Goal: Information Seeking & Learning: Learn about a topic

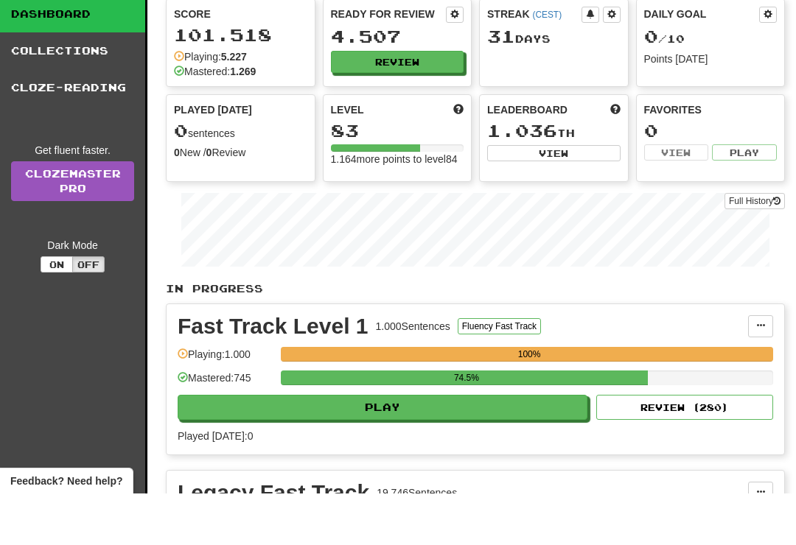
scroll to position [52, 0]
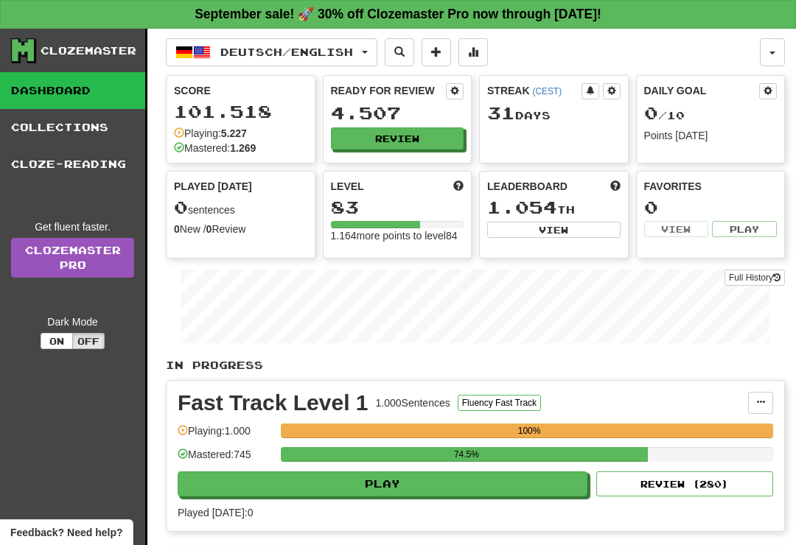
click at [467, 497] on button "Play" at bounding box center [383, 484] width 410 height 25
select select "**"
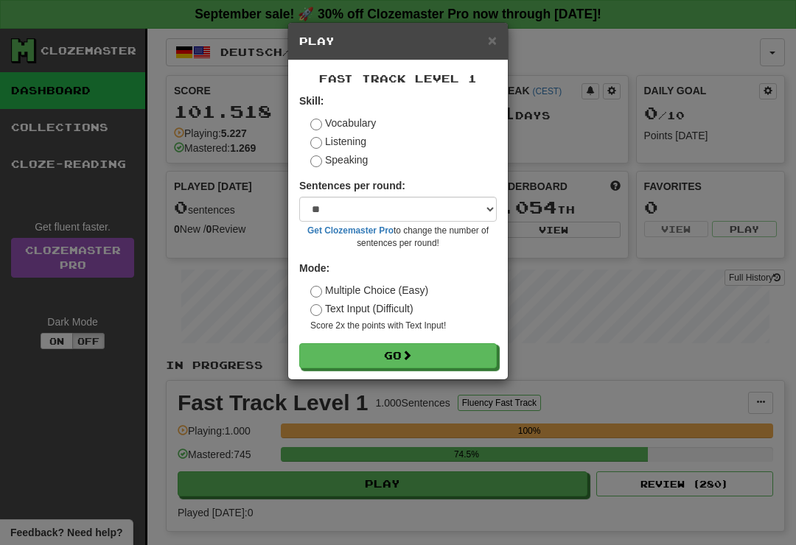
click at [445, 359] on button "Go" at bounding box center [398, 355] width 198 height 25
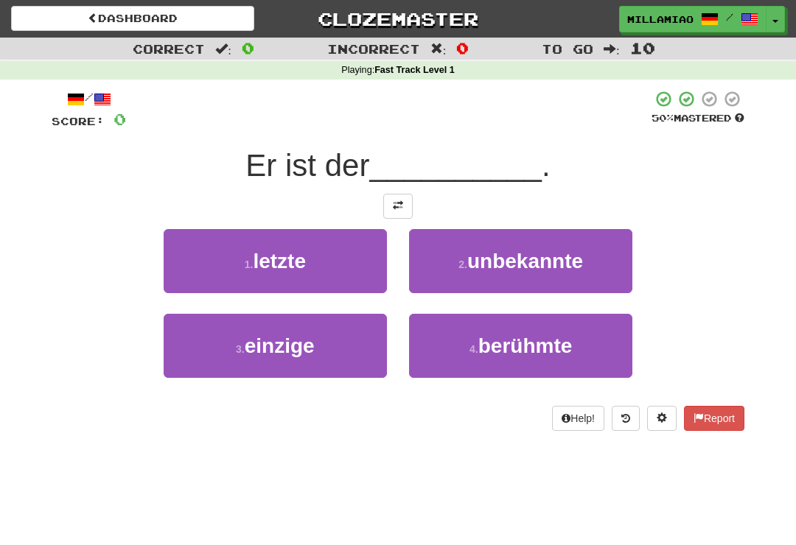
click at [356, 351] on button "3 . einzige" at bounding box center [275, 346] width 223 height 64
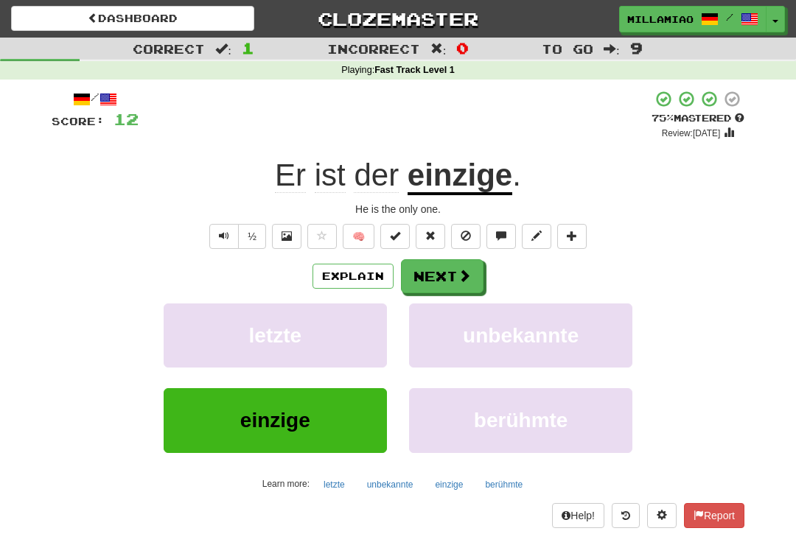
click at [458, 270] on span at bounding box center [464, 275] width 13 height 13
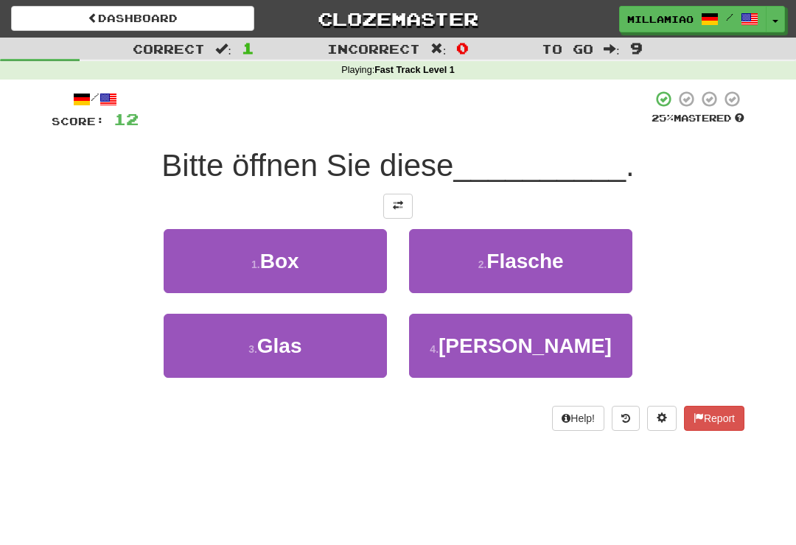
click at [548, 262] on span "Flasche" at bounding box center [524, 261] width 77 height 23
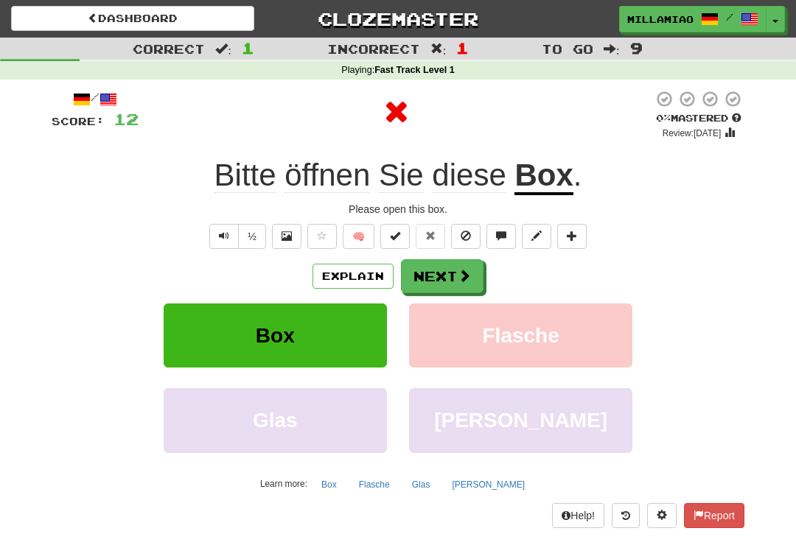
click at [453, 273] on button "Next" at bounding box center [442, 276] width 83 height 34
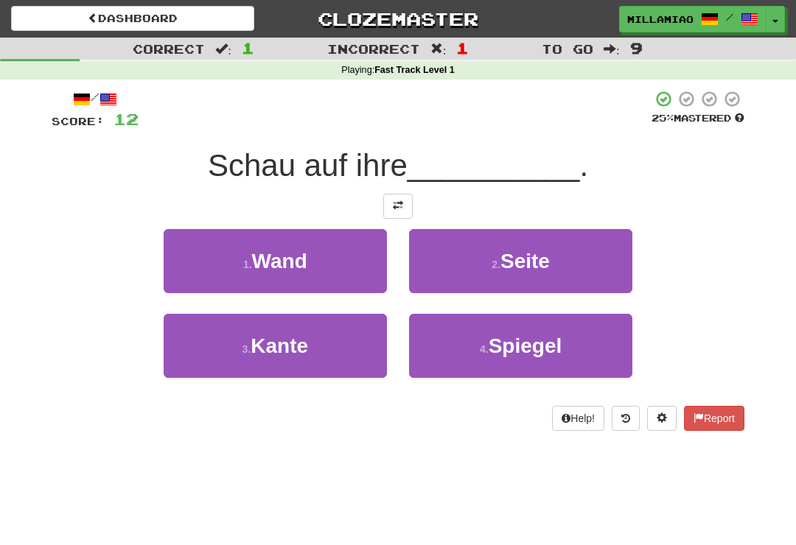
click at [540, 270] on span "Seite" at bounding box center [524, 261] width 49 height 23
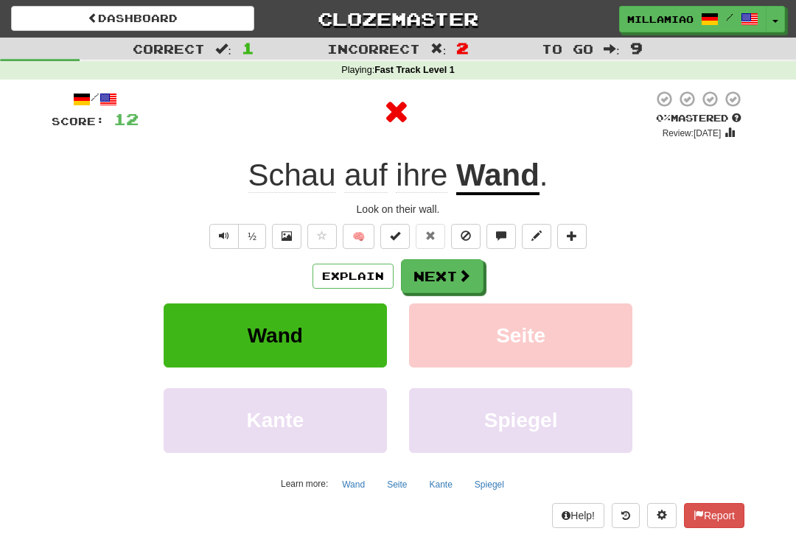
click at [456, 275] on button "Next" at bounding box center [442, 276] width 83 height 34
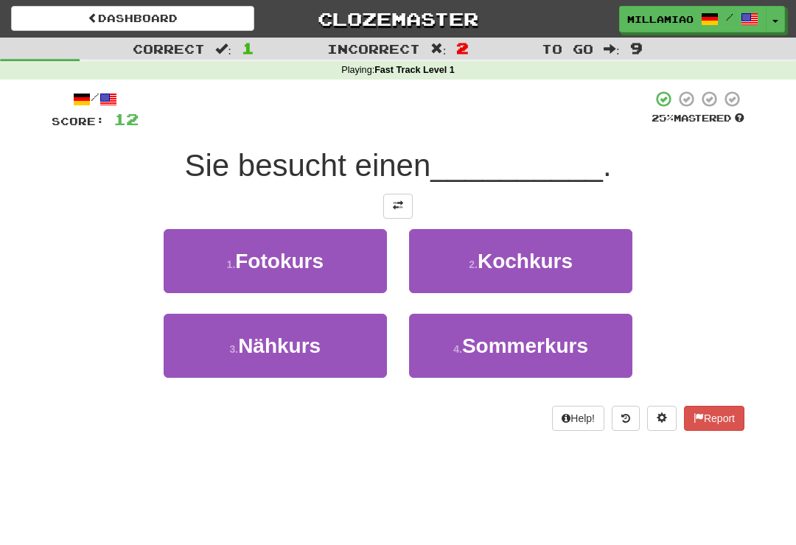
click at [520, 273] on button "2 . Kochkurs" at bounding box center [520, 261] width 223 height 64
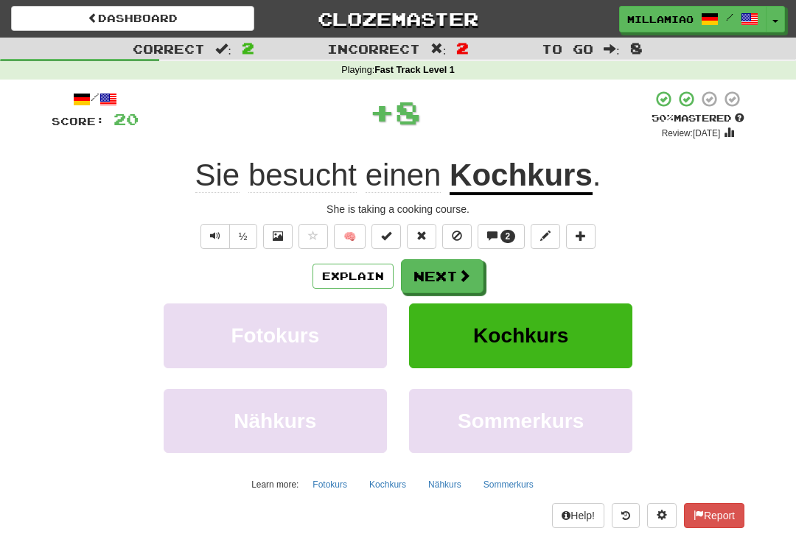
click at [475, 278] on button "Next" at bounding box center [442, 276] width 83 height 34
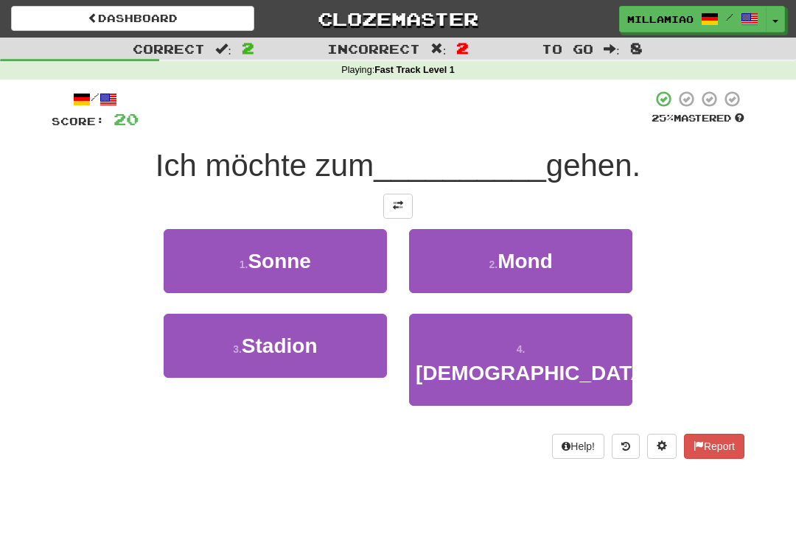
click at [593, 273] on button "2 . Mond" at bounding box center [520, 261] width 223 height 64
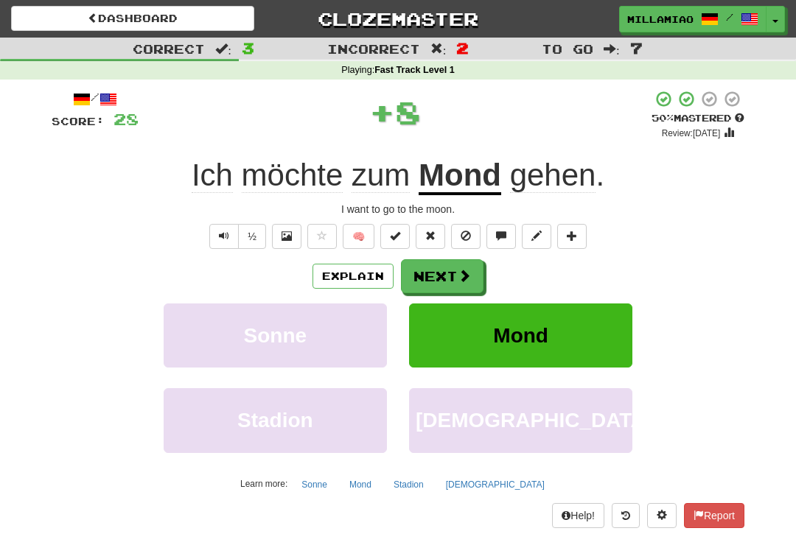
click at [442, 271] on button "Next" at bounding box center [442, 276] width 83 height 34
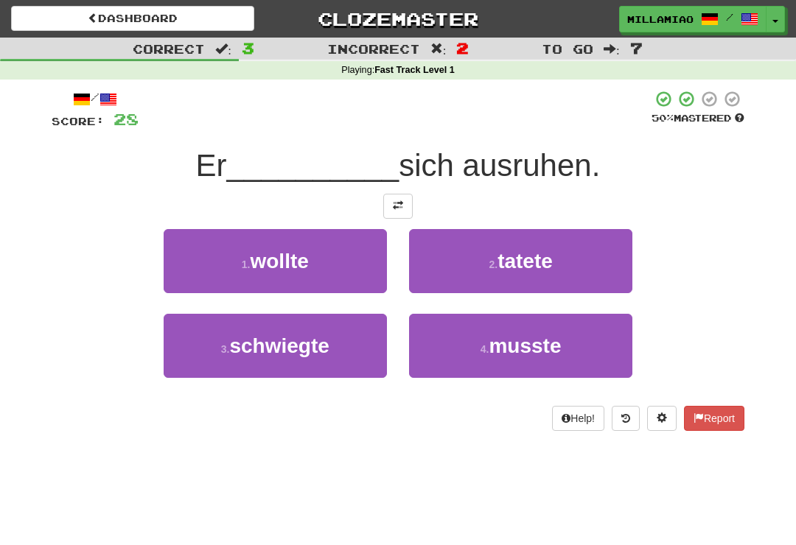
click at [346, 268] on button "1 . wollte" at bounding box center [275, 261] width 223 height 64
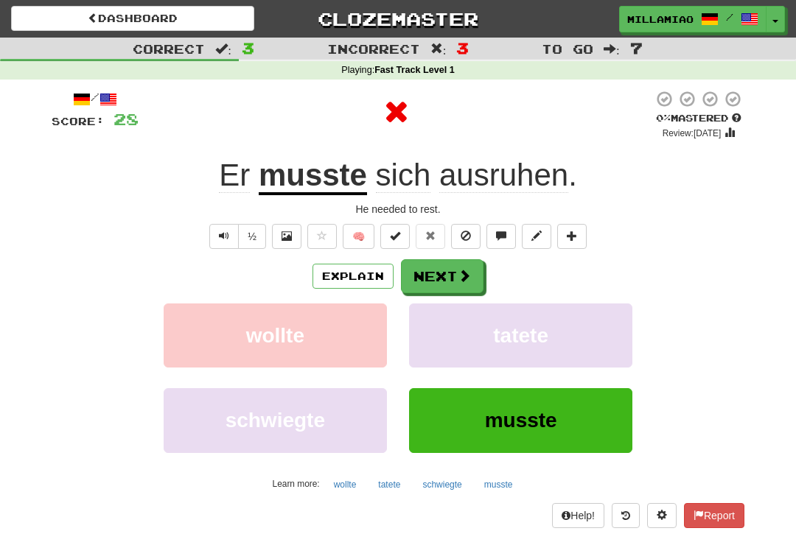
click at [464, 285] on button "Next" at bounding box center [442, 276] width 83 height 34
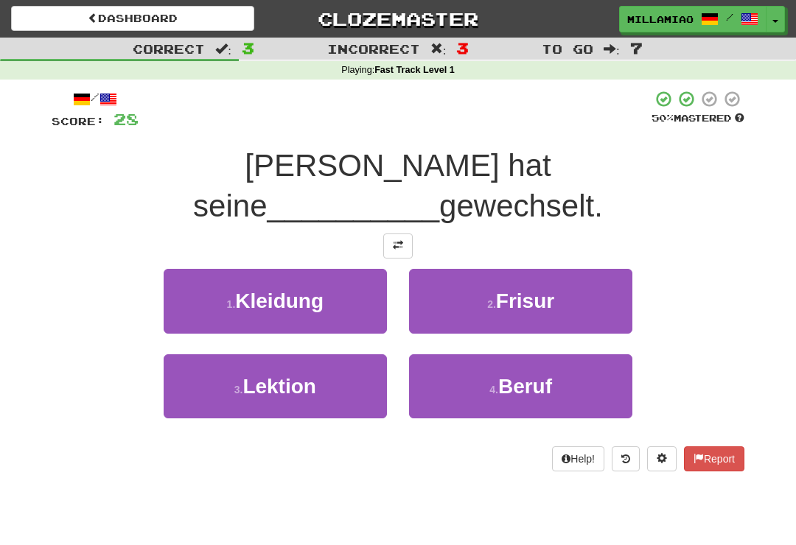
click at [582, 271] on button "2 . Frisur" at bounding box center [520, 301] width 223 height 64
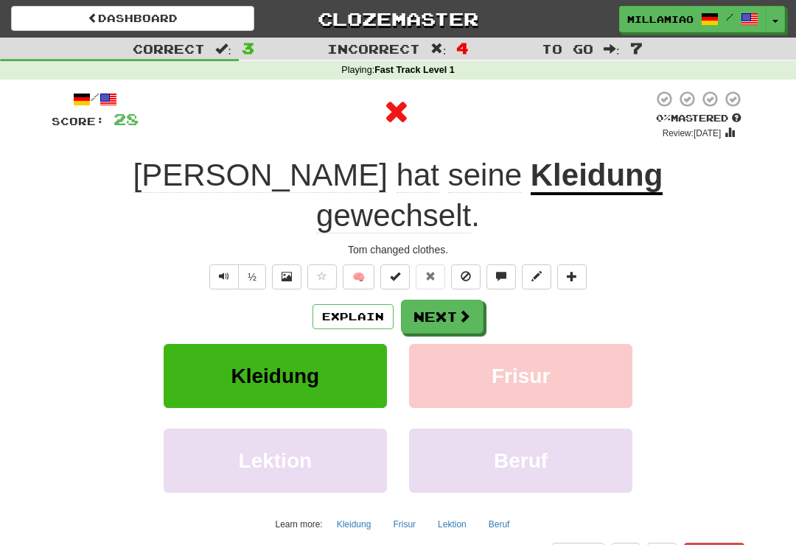
click at [459, 310] on span at bounding box center [464, 316] width 13 height 13
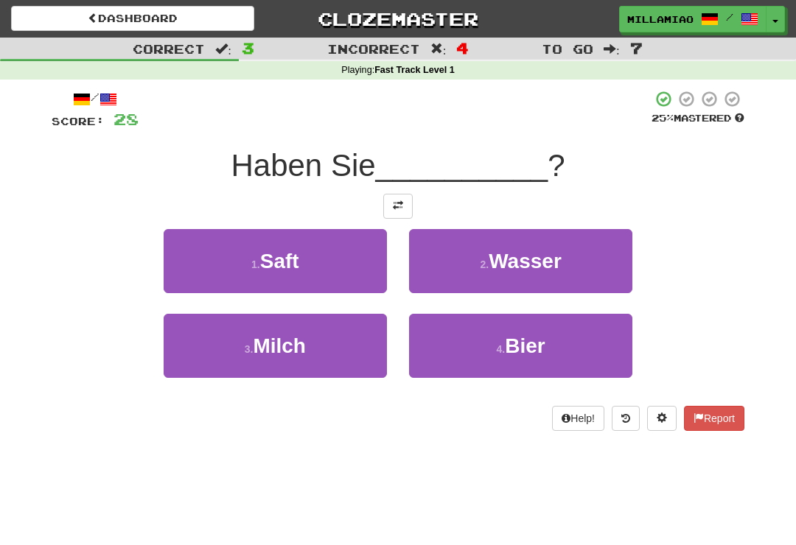
click at [559, 270] on span "Wasser" at bounding box center [525, 261] width 73 height 23
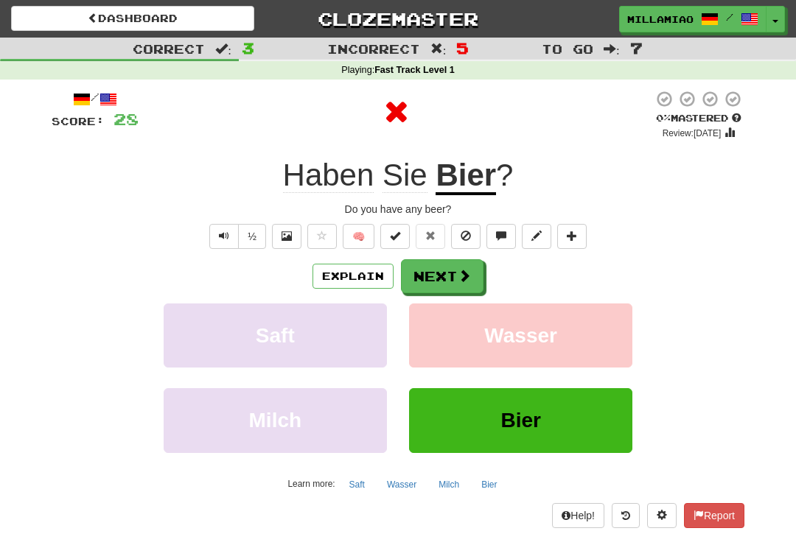
click at [464, 269] on span at bounding box center [464, 275] width 13 height 13
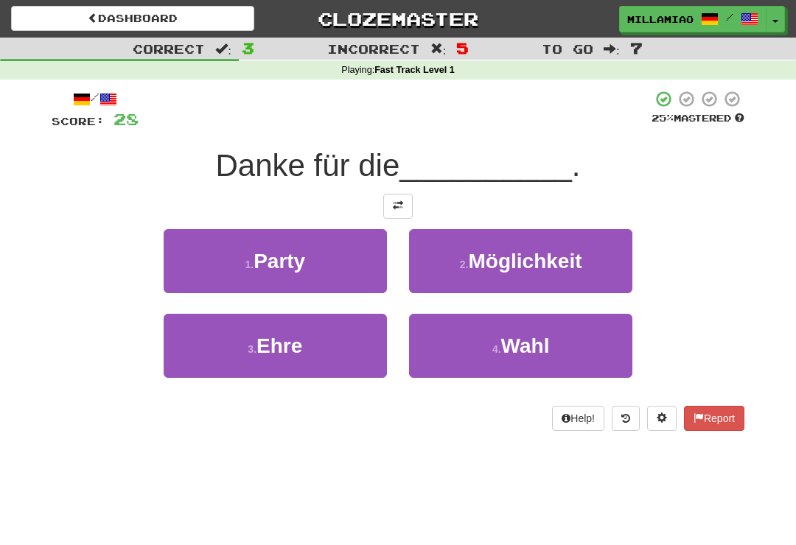
click at [355, 259] on button "1 . Party" at bounding box center [275, 261] width 223 height 64
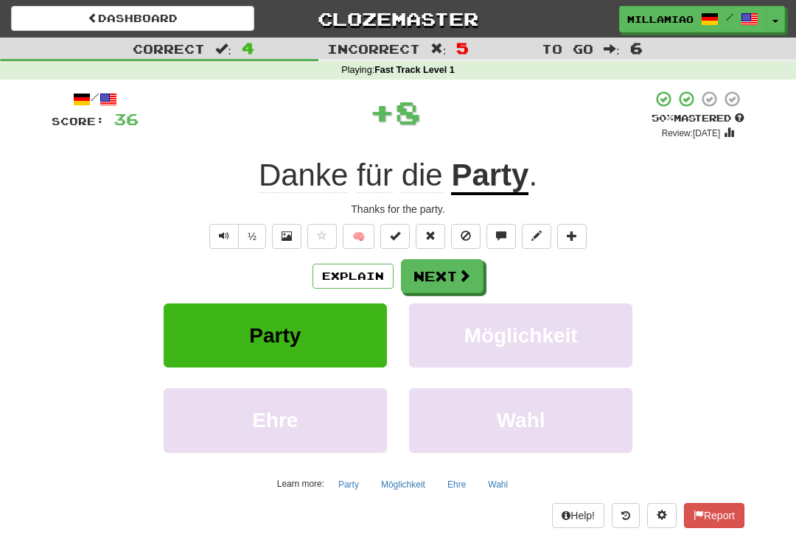
click at [468, 276] on span at bounding box center [464, 275] width 13 height 13
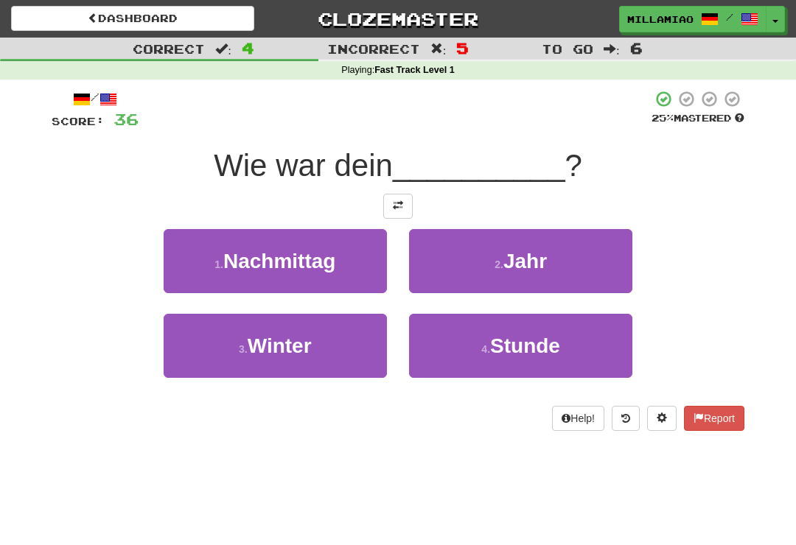
click at [356, 263] on button "1 . Nachmittag" at bounding box center [275, 261] width 223 height 64
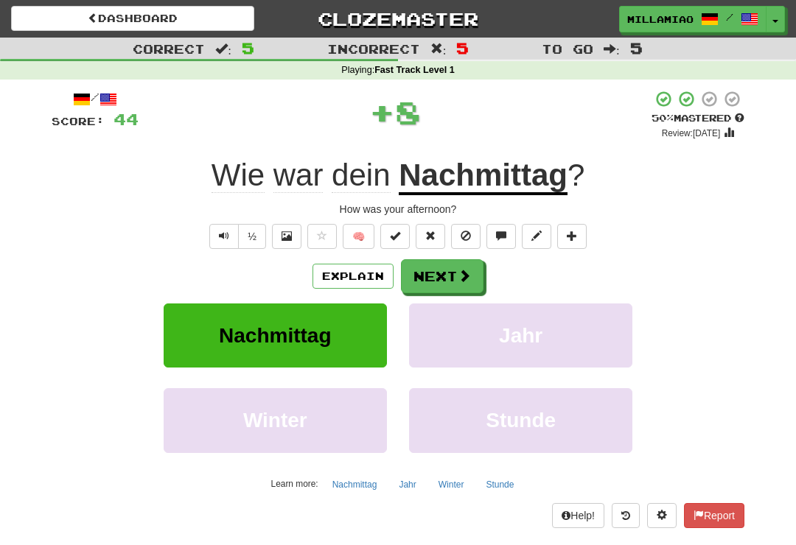
click at [467, 270] on span at bounding box center [464, 275] width 13 height 13
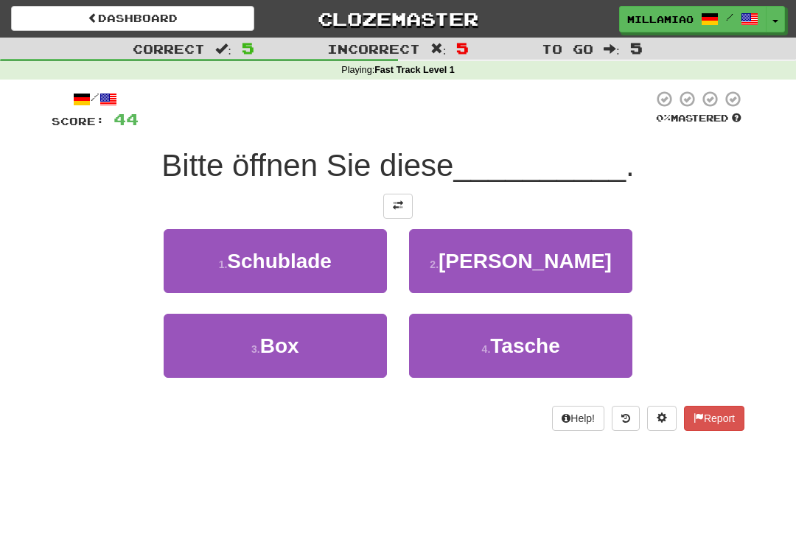
click at [355, 358] on button "3 . Box" at bounding box center [275, 346] width 223 height 64
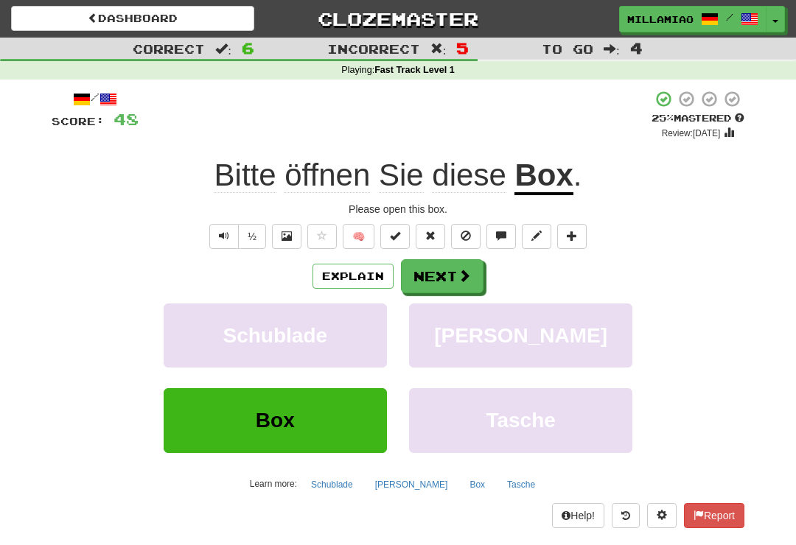
click at [456, 280] on button "Next" at bounding box center [442, 276] width 83 height 34
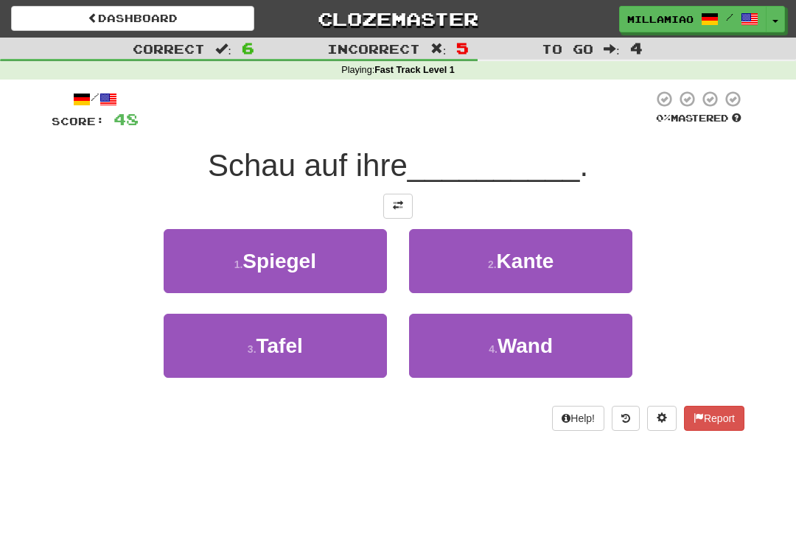
click at [508, 346] on span "Wand" at bounding box center [525, 346] width 55 height 23
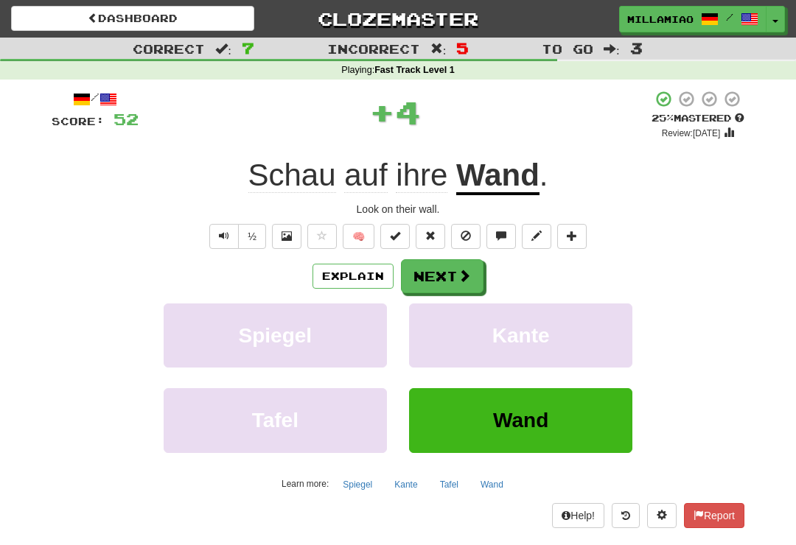
click at [465, 265] on button "Next" at bounding box center [442, 276] width 83 height 34
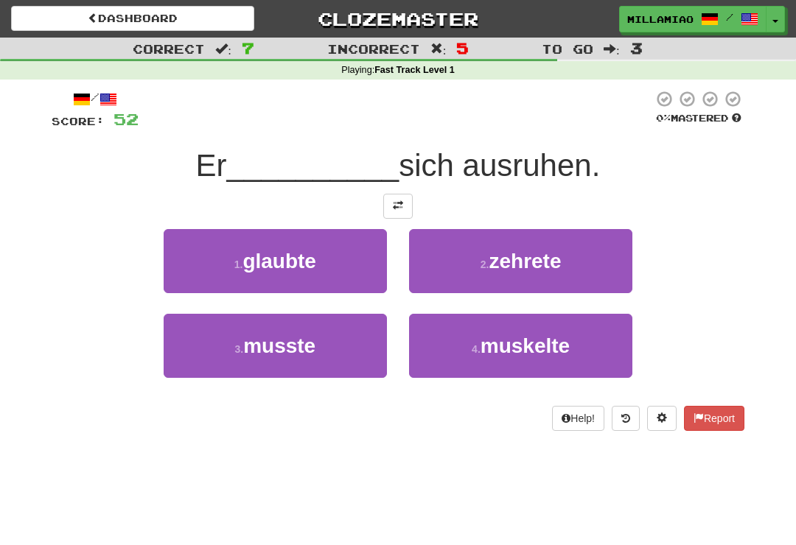
click at [364, 350] on button "3 . musste" at bounding box center [275, 346] width 223 height 64
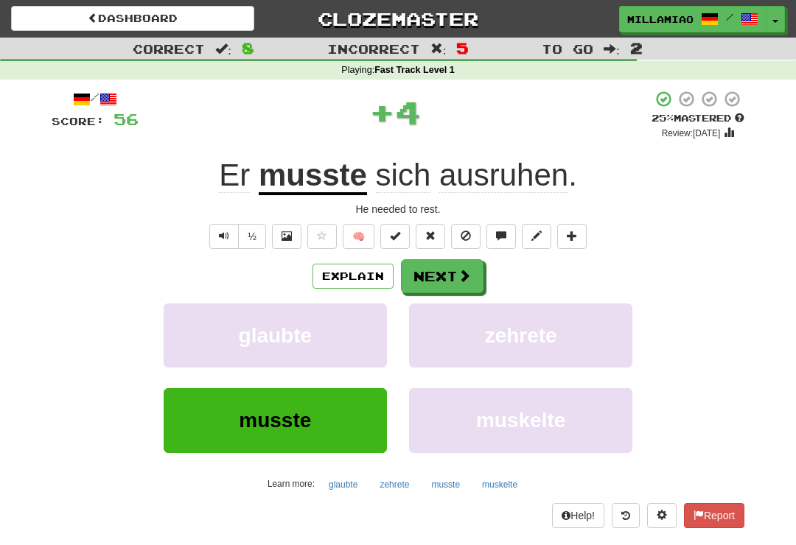
click at [492, 266] on div "Explain Next" at bounding box center [398, 276] width 693 height 34
click at [474, 270] on button "Next" at bounding box center [442, 276] width 83 height 34
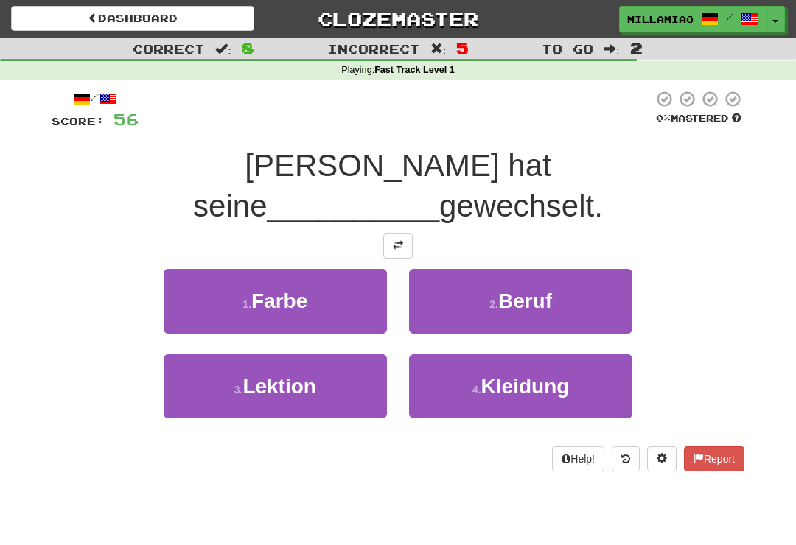
click at [528, 375] on span "Kleidung" at bounding box center [525, 386] width 88 height 23
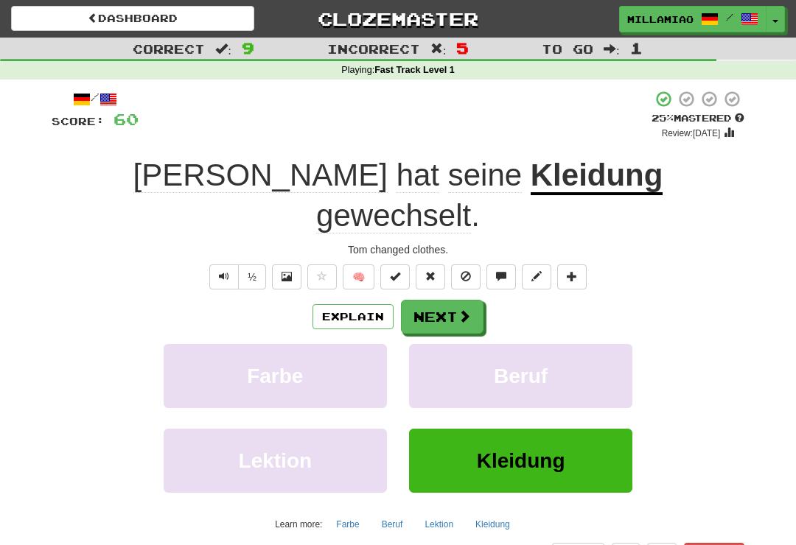
click at [462, 310] on span at bounding box center [464, 316] width 13 height 13
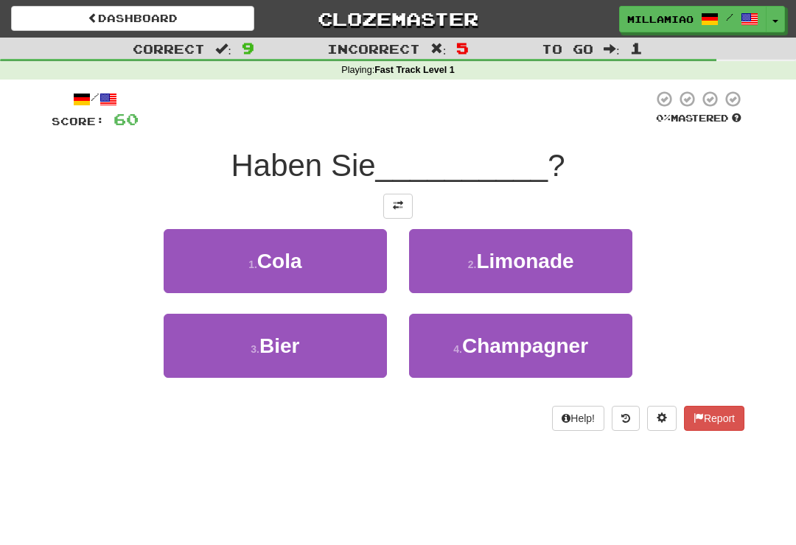
click at [339, 360] on button "3 . Bier" at bounding box center [275, 346] width 223 height 64
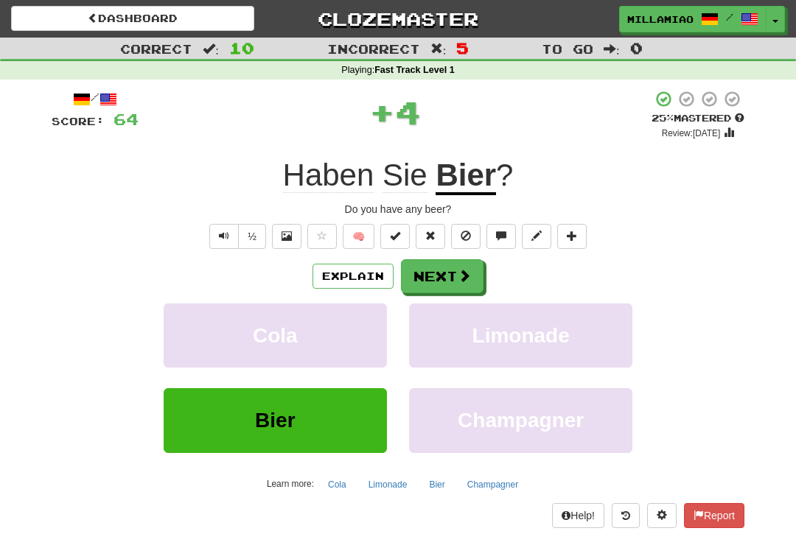
click at [463, 277] on span at bounding box center [464, 275] width 13 height 13
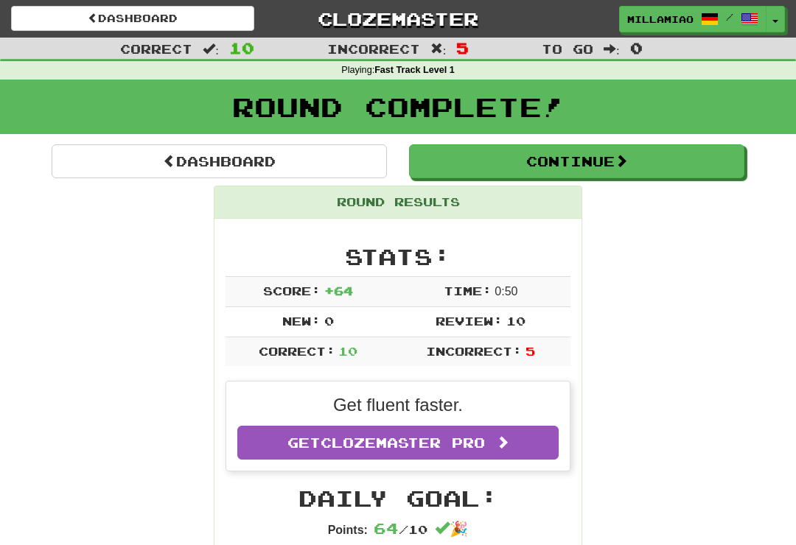
click at [775, 22] on button "Toggle Dropdown" at bounding box center [775, 19] width 19 height 27
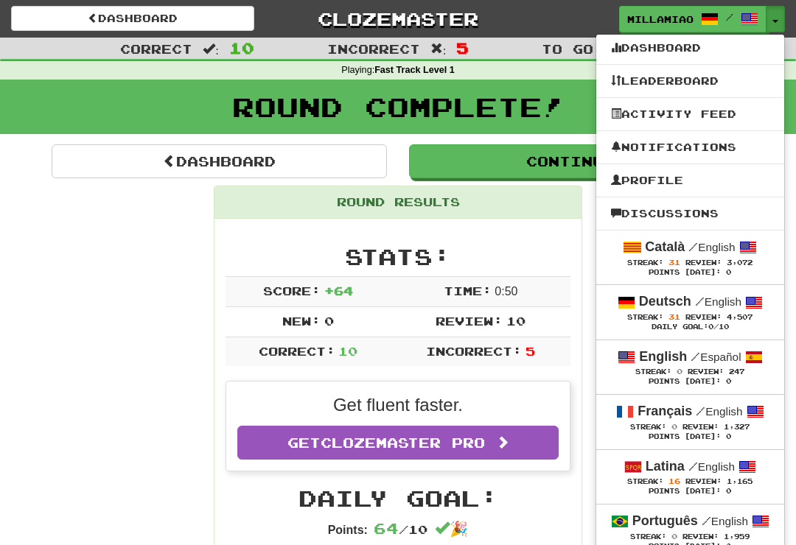
click at [697, 262] on span "Review:" at bounding box center [704, 263] width 36 height 8
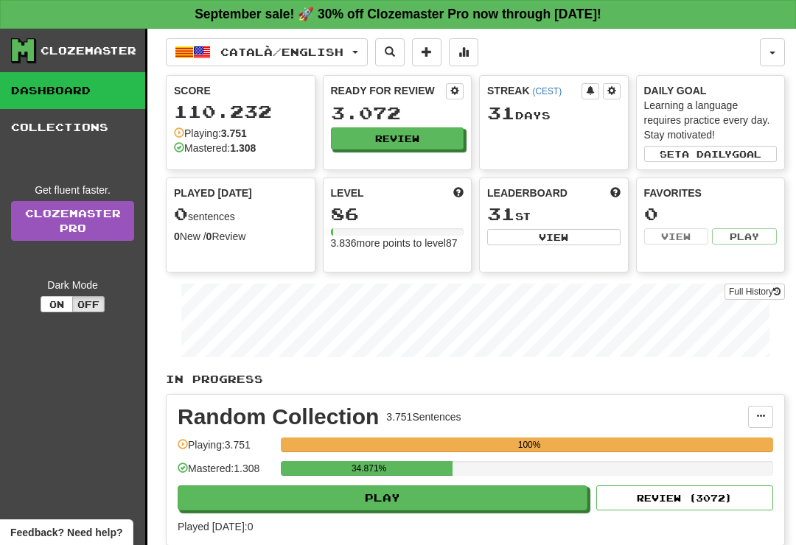
click at [521, 501] on button "Play" at bounding box center [383, 498] width 410 height 25
select select "**"
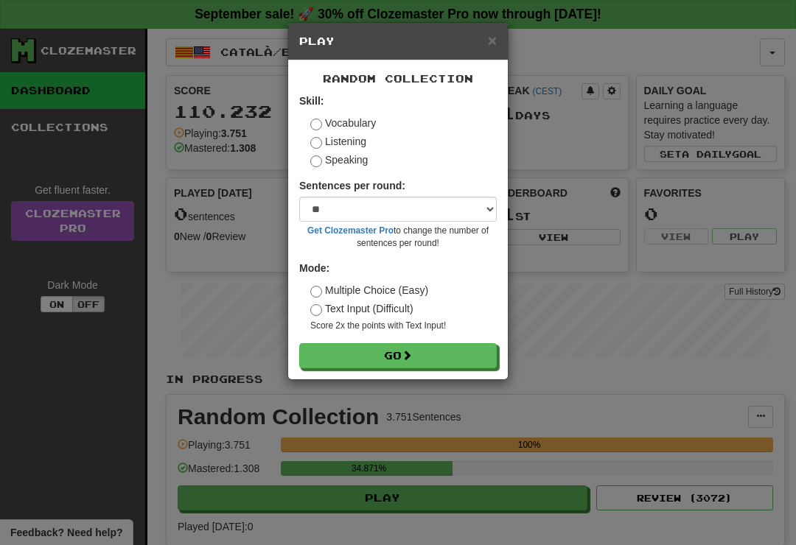
click at [495, 363] on button "Go" at bounding box center [398, 355] width 198 height 25
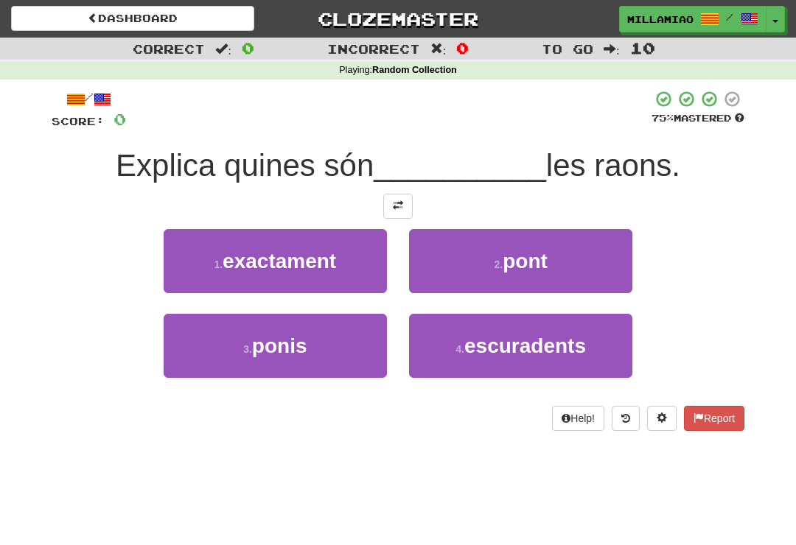
click at [371, 272] on button "1 . exactament" at bounding box center [275, 261] width 223 height 64
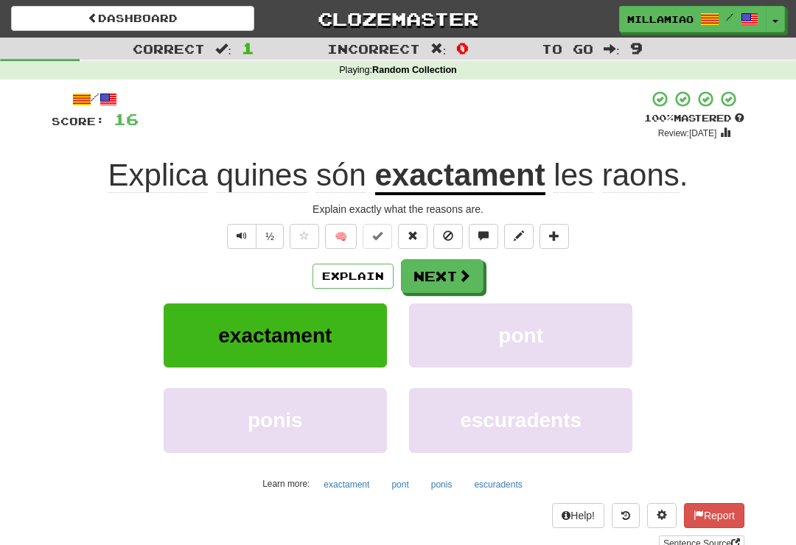
click at [451, 275] on button "Next" at bounding box center [442, 276] width 83 height 34
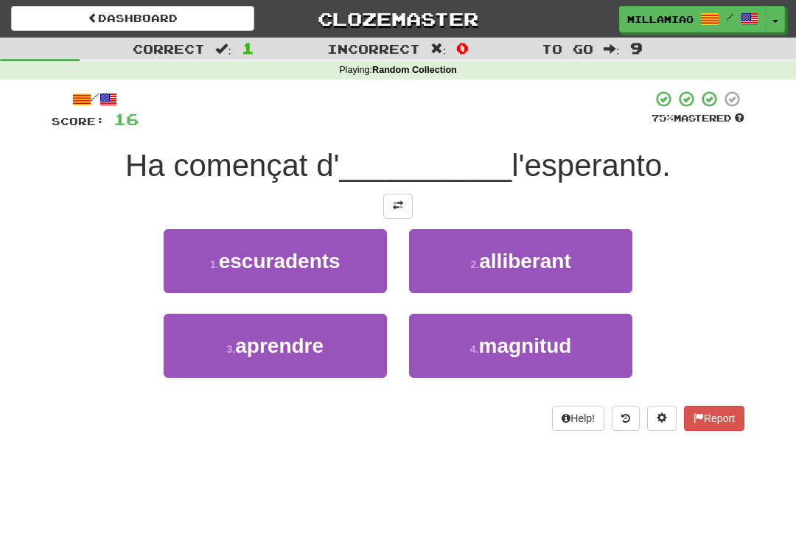
click at [341, 359] on button "3 . aprendre" at bounding box center [275, 346] width 223 height 64
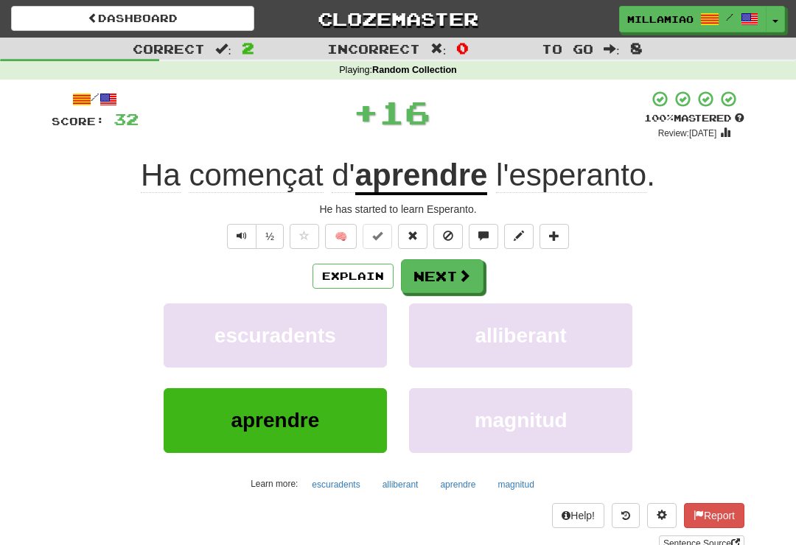
click at [464, 275] on span at bounding box center [464, 275] width 13 height 13
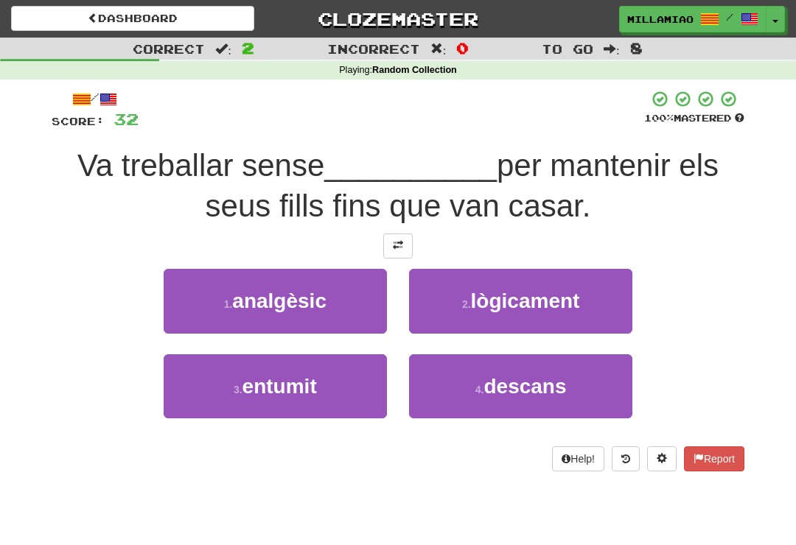
click at [484, 380] on button "4 . descans" at bounding box center [520, 387] width 223 height 64
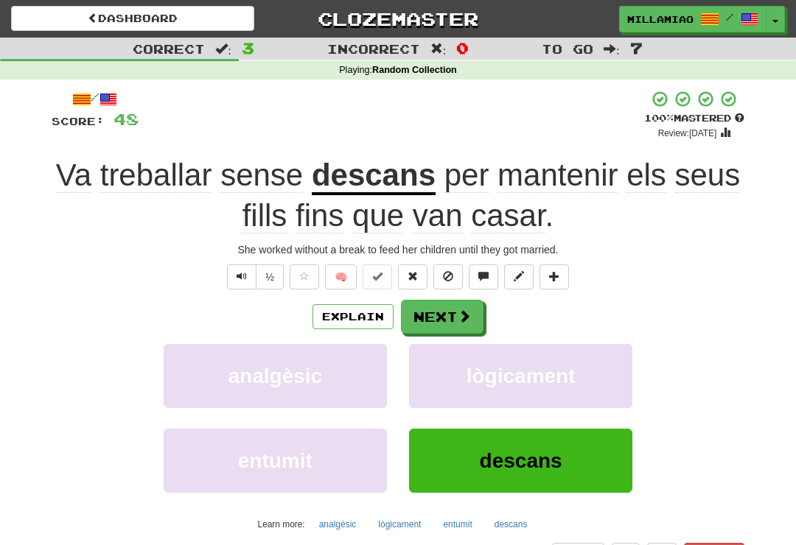
click at [440, 306] on button "Next" at bounding box center [442, 317] width 83 height 34
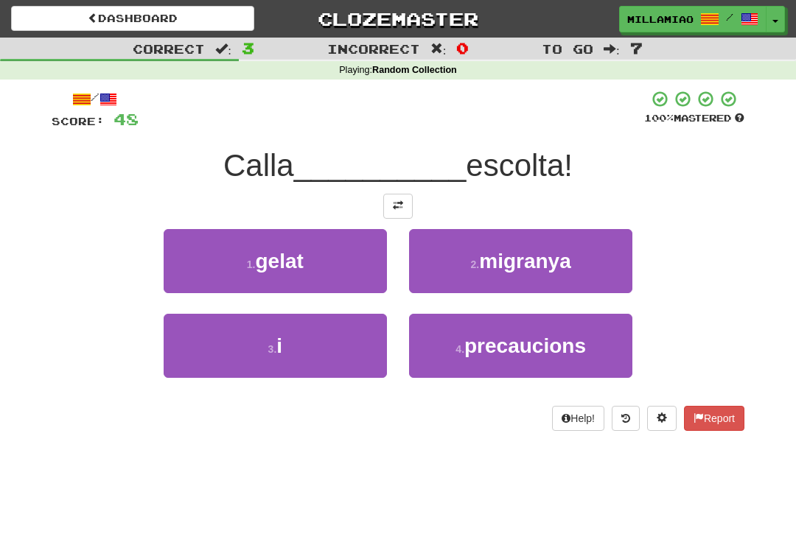
click at [363, 352] on button "3 . i" at bounding box center [275, 346] width 223 height 64
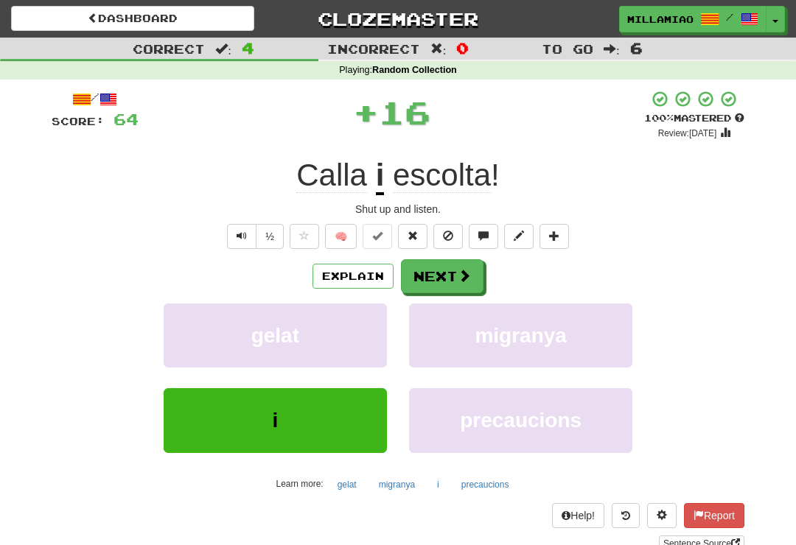
click at [446, 280] on button "Next" at bounding box center [442, 276] width 83 height 34
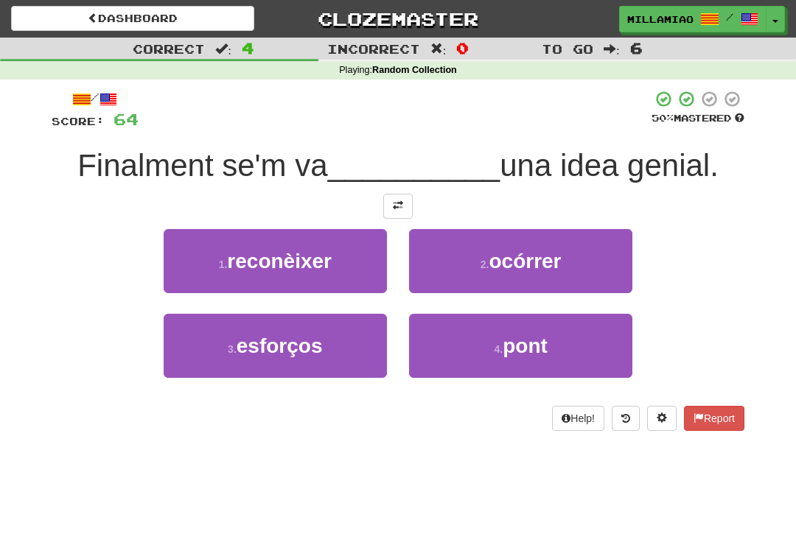
click at [516, 286] on button "2 . ocórrer" at bounding box center [520, 261] width 223 height 64
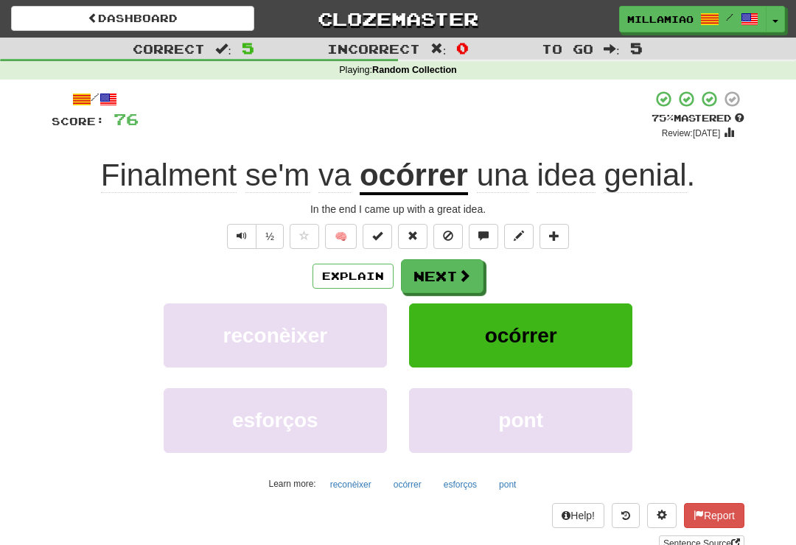
click at [473, 276] on button "Next" at bounding box center [442, 276] width 83 height 34
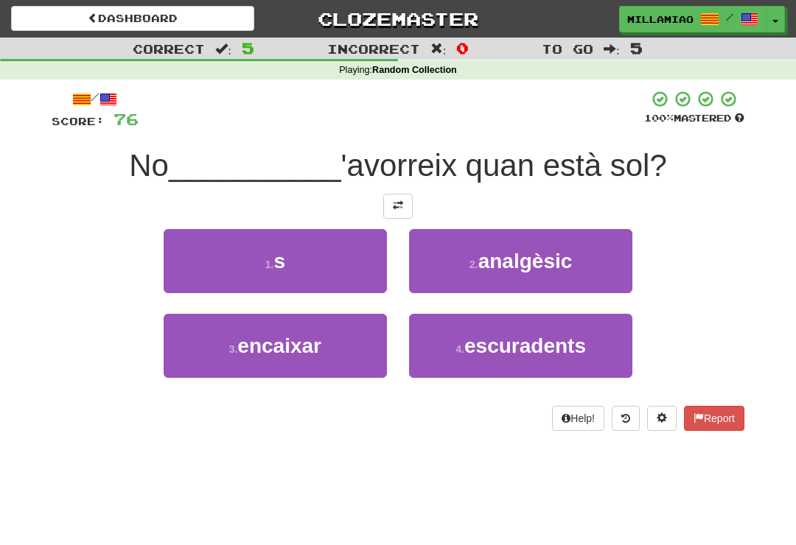
click at [356, 273] on button "1 . s" at bounding box center [275, 261] width 223 height 64
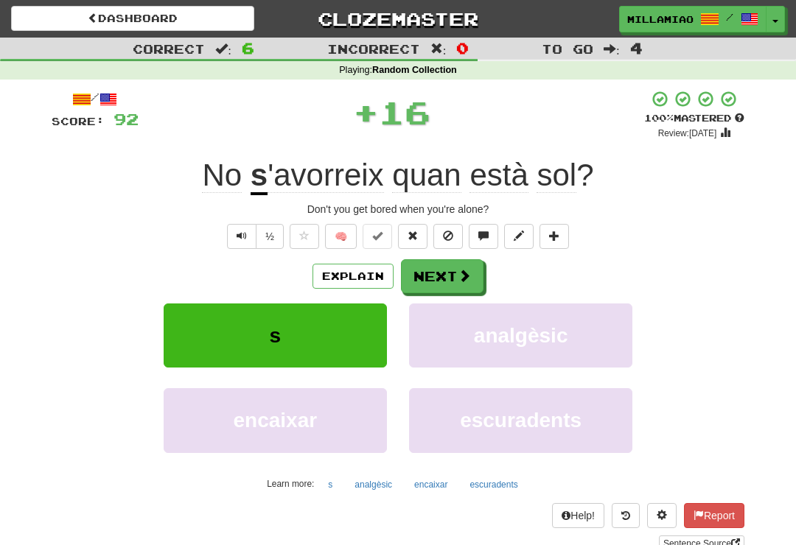
click at [458, 276] on span at bounding box center [464, 275] width 13 height 13
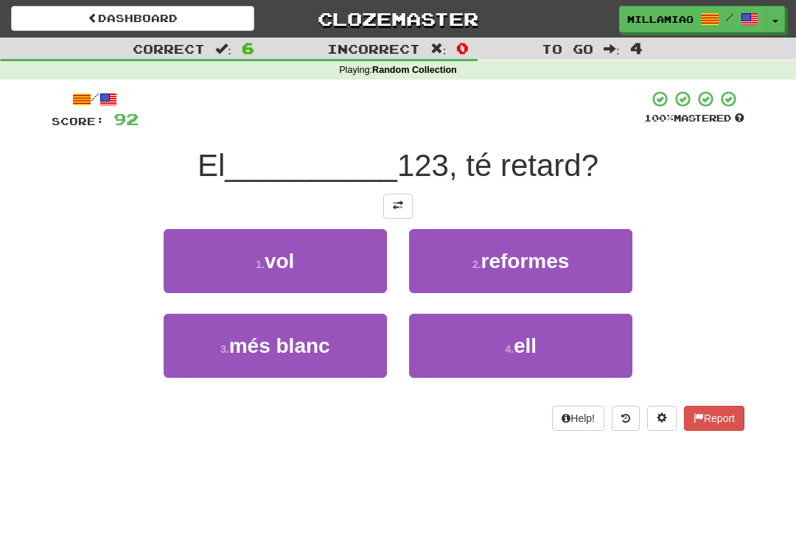
click at [341, 285] on button "1 . vol" at bounding box center [275, 261] width 223 height 64
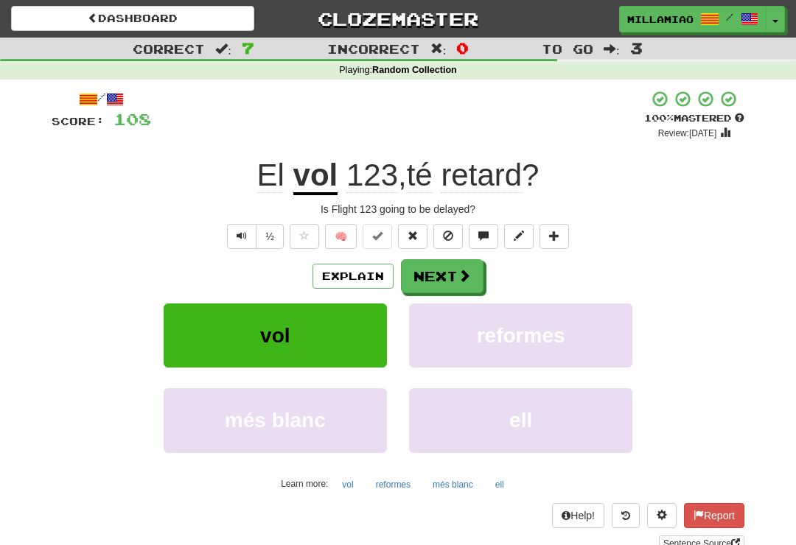
click at [465, 276] on span at bounding box center [464, 275] width 13 height 13
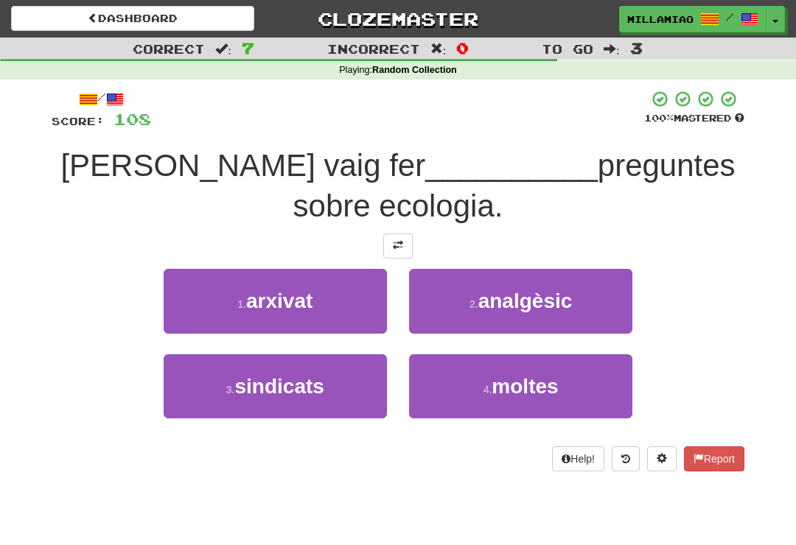
click at [504, 360] on button "4 . moltes" at bounding box center [520, 387] width 223 height 64
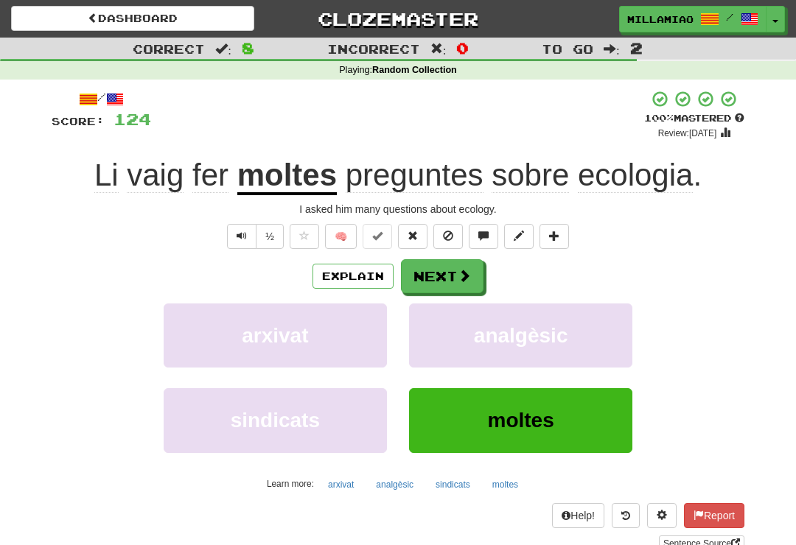
click at [462, 279] on span at bounding box center [464, 275] width 13 height 13
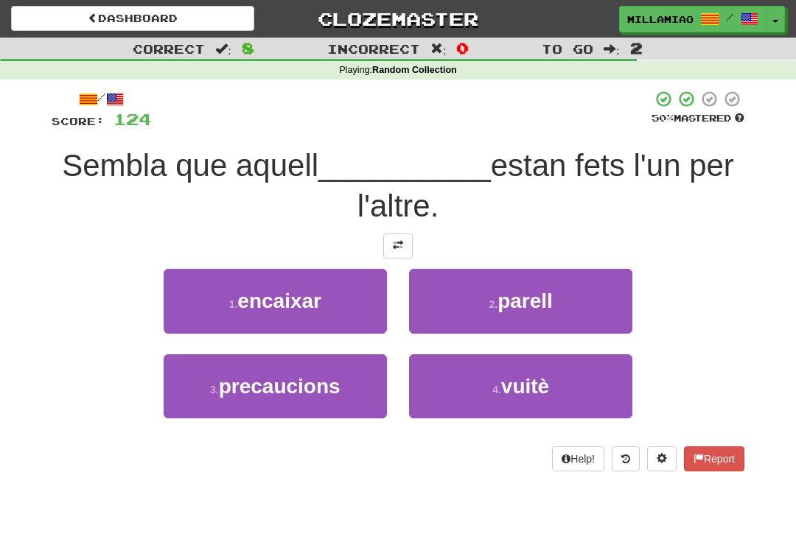
click at [495, 312] on button "2 . parell" at bounding box center [520, 301] width 223 height 64
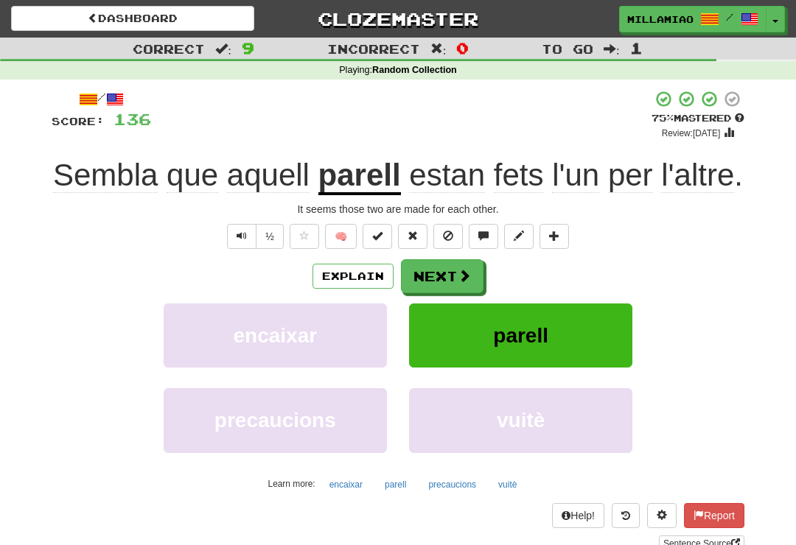
click at [463, 282] on span at bounding box center [464, 275] width 13 height 13
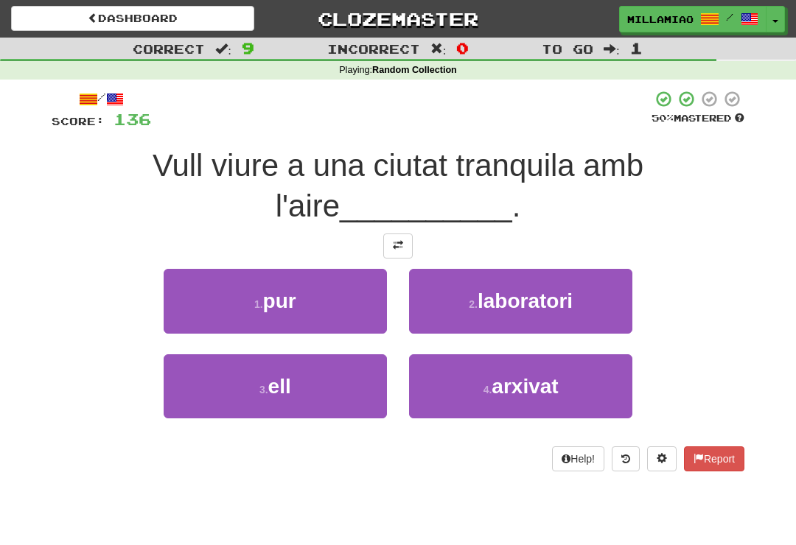
click at [326, 314] on button "1 . pur" at bounding box center [275, 301] width 223 height 64
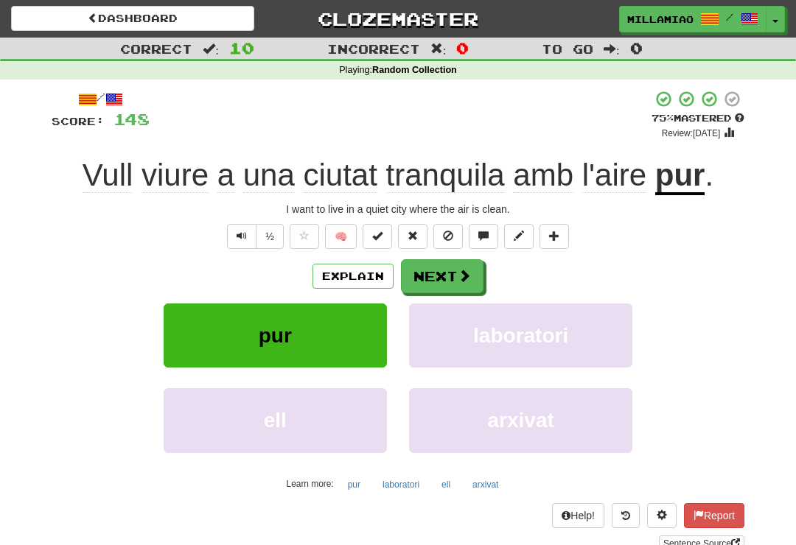
click at [474, 276] on button "Next" at bounding box center [442, 276] width 83 height 34
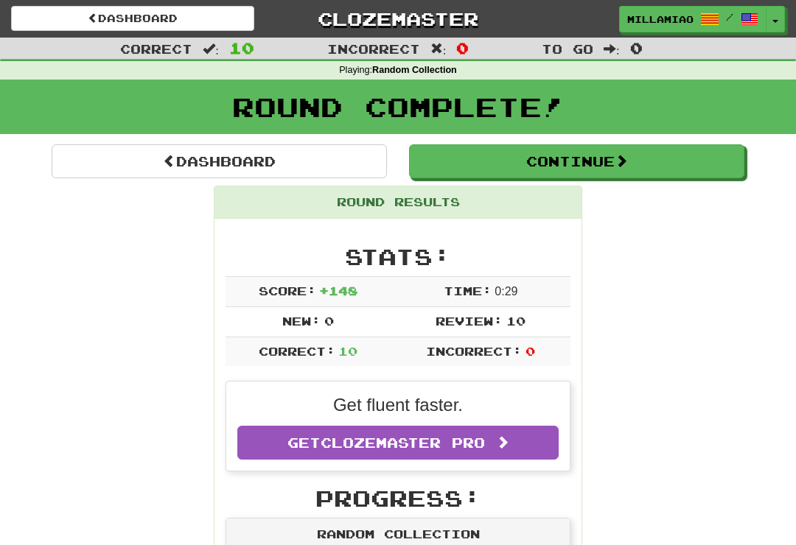
click at [783, 24] on button "Toggle Dropdown" at bounding box center [775, 19] width 19 height 27
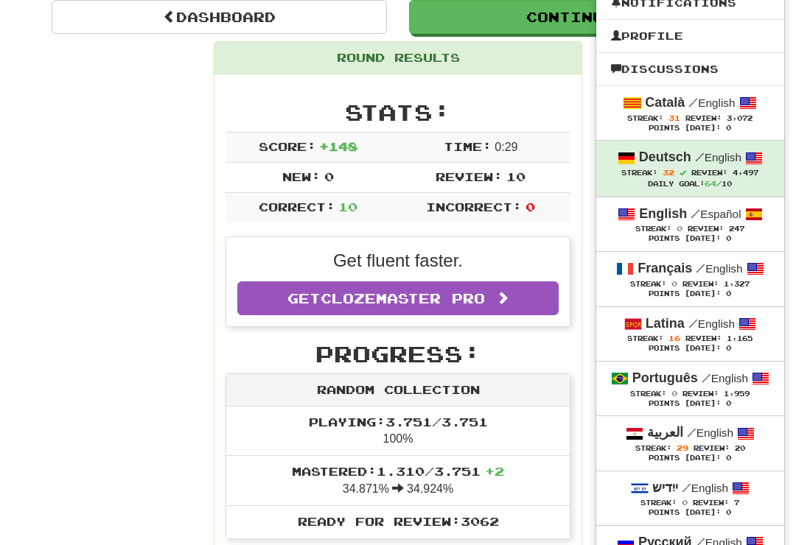
click at [705, 327] on small "/ English" at bounding box center [711, 324] width 46 height 13
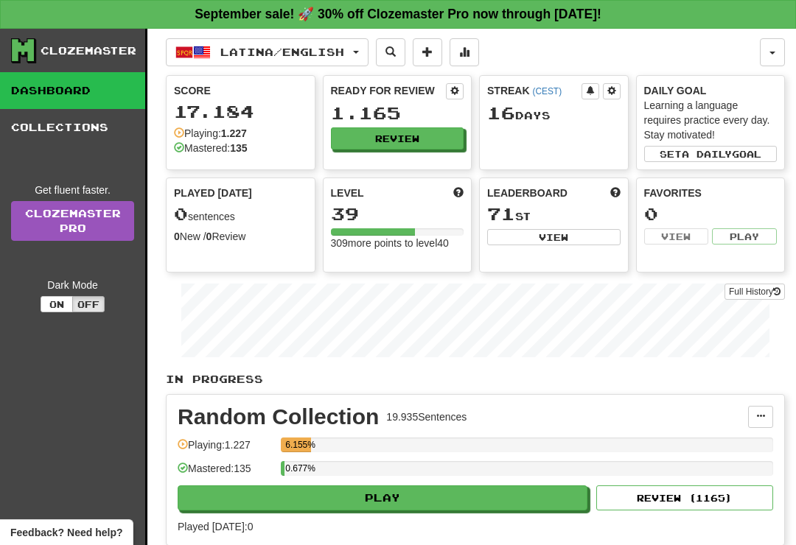
click at [498, 506] on button "Play" at bounding box center [383, 498] width 410 height 25
select select "**"
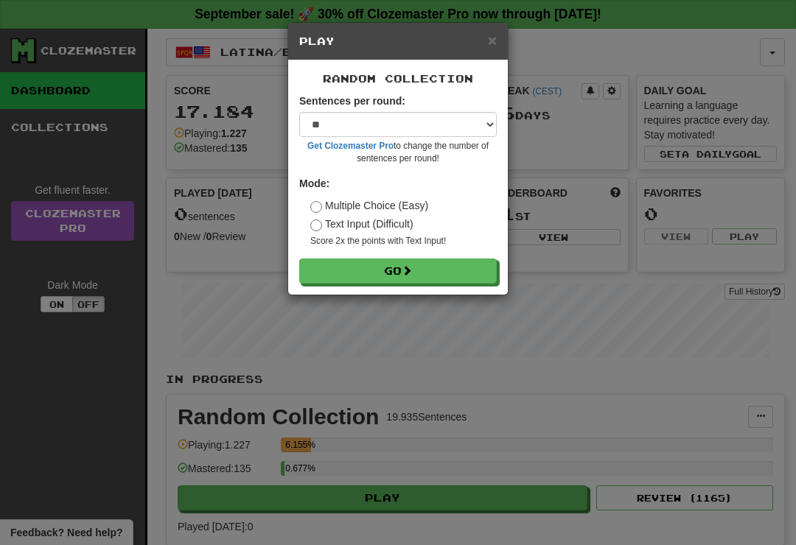
click at [474, 264] on button "Go" at bounding box center [398, 271] width 198 height 25
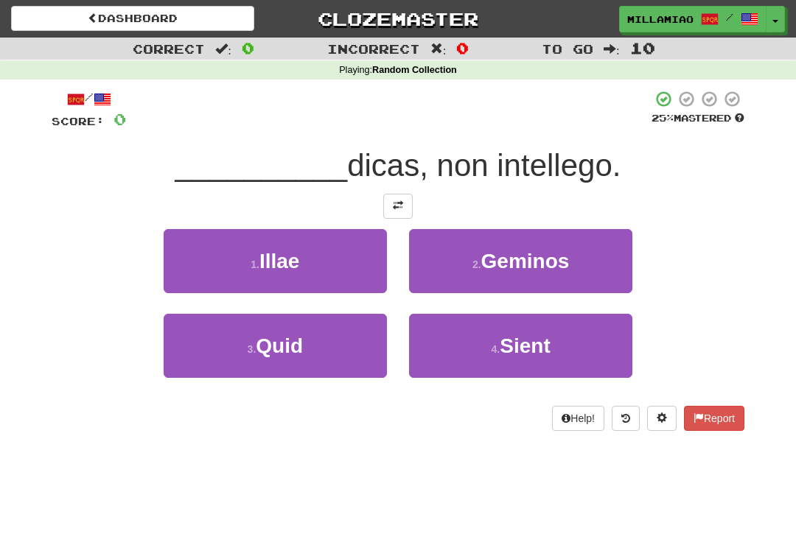
click at [355, 351] on button "3 . Quid" at bounding box center [275, 346] width 223 height 64
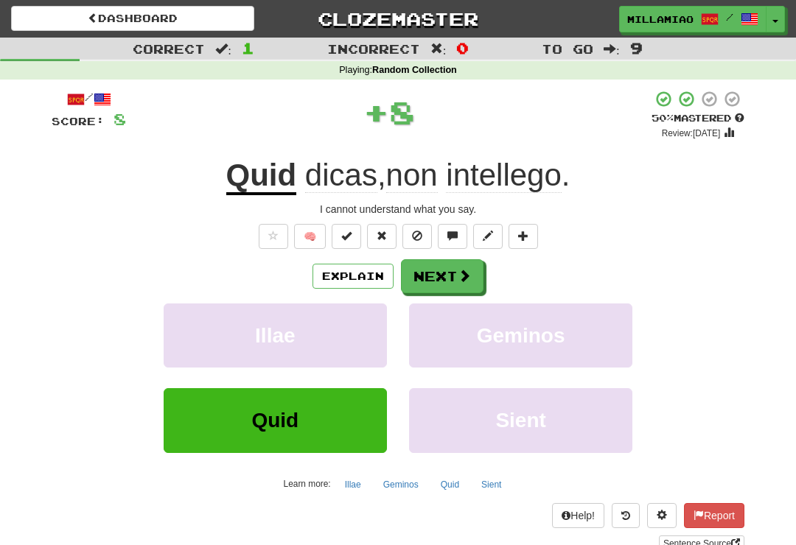
click at [468, 269] on span at bounding box center [464, 275] width 13 height 13
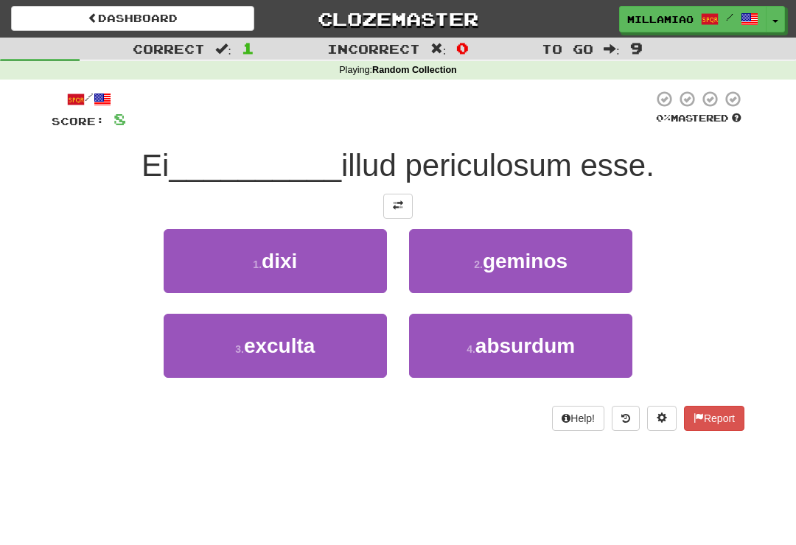
click at [341, 271] on button "1 . dixi" at bounding box center [275, 261] width 223 height 64
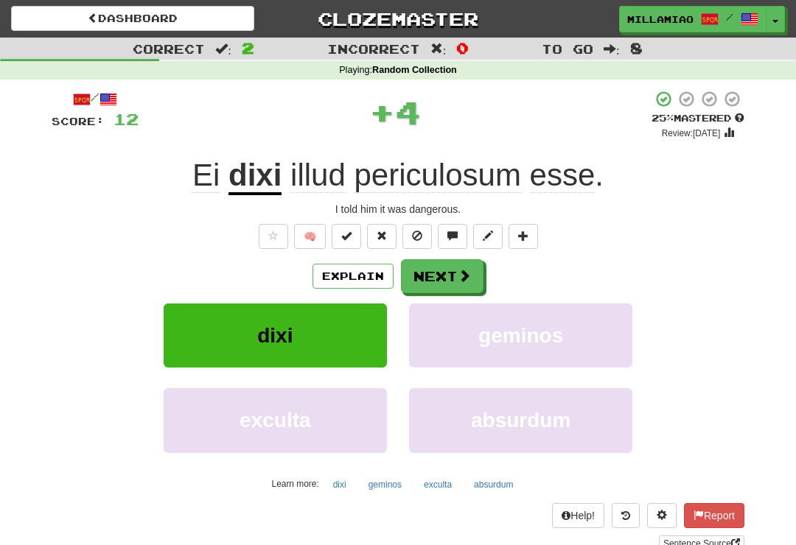
click at [461, 273] on span at bounding box center [464, 275] width 13 height 13
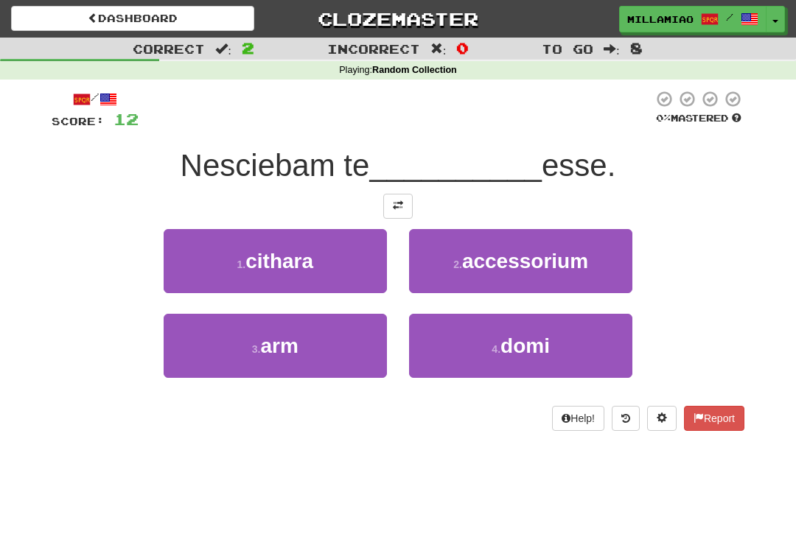
click at [529, 360] on button "4 . domi" at bounding box center [520, 346] width 223 height 64
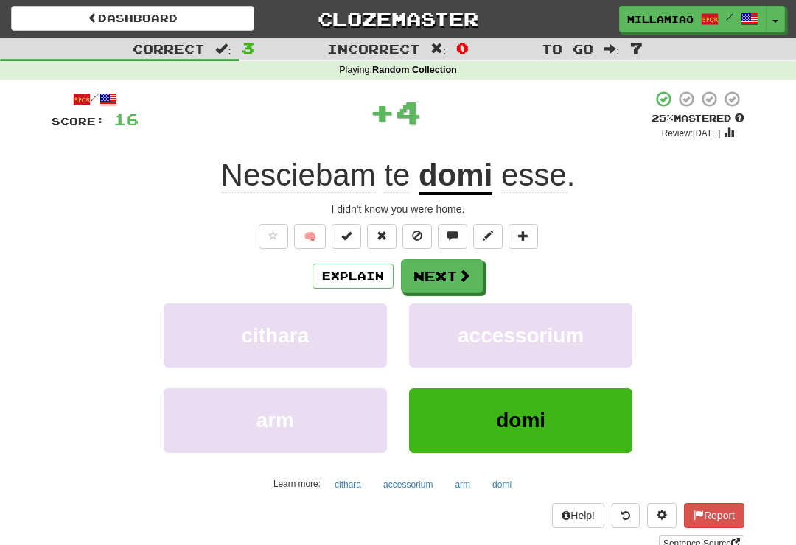
click at [470, 269] on span at bounding box center [464, 275] width 13 height 13
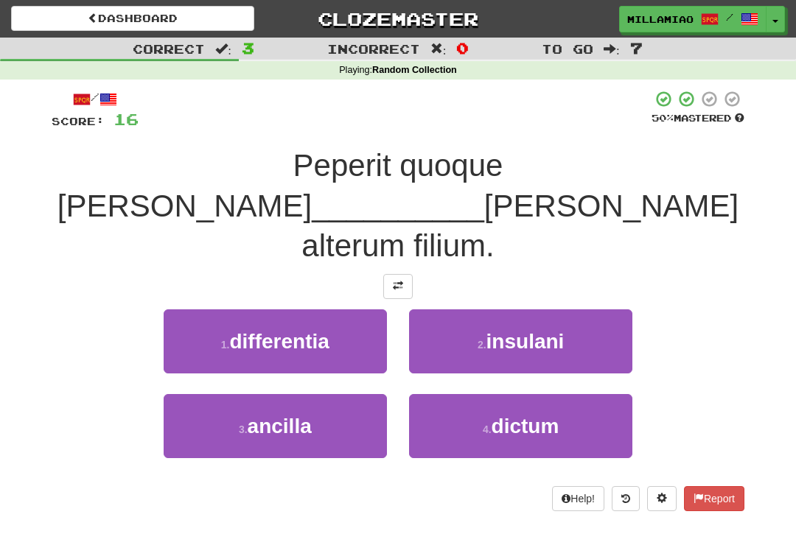
click at [346, 394] on button "3 . ancilla" at bounding box center [275, 426] width 223 height 64
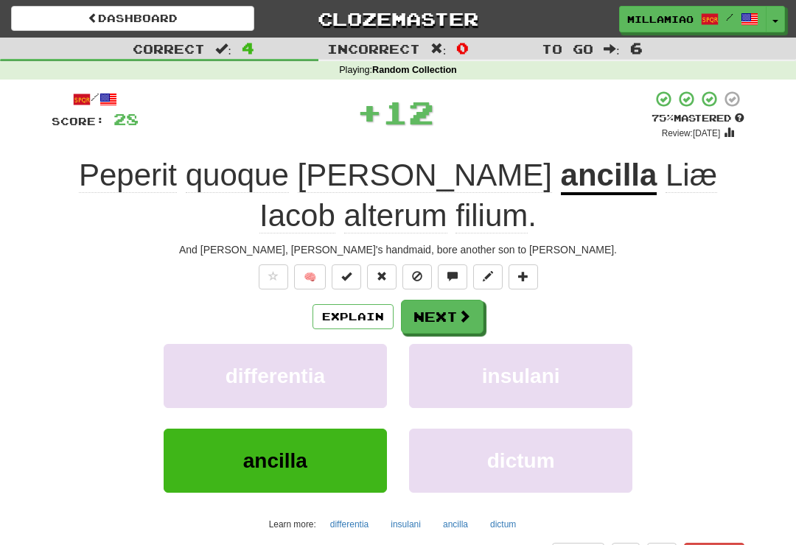
click at [462, 313] on span at bounding box center [464, 316] width 13 height 13
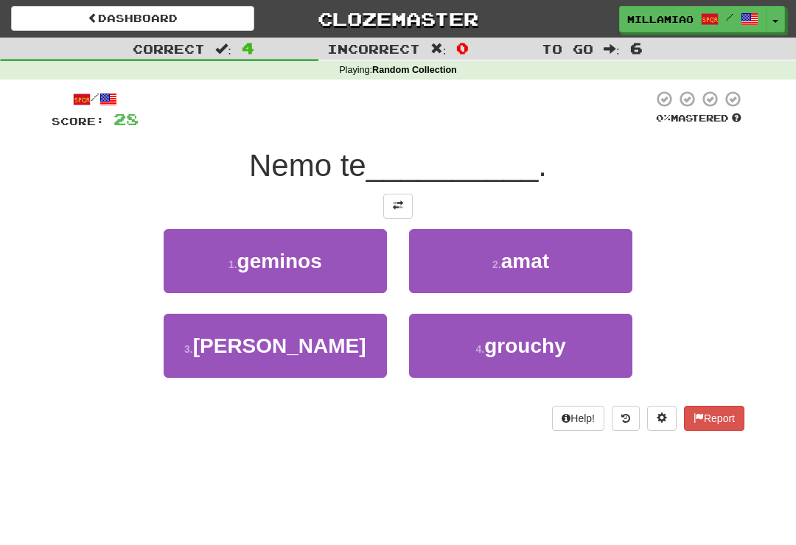
click at [572, 262] on button "2 . amat" at bounding box center [520, 261] width 223 height 64
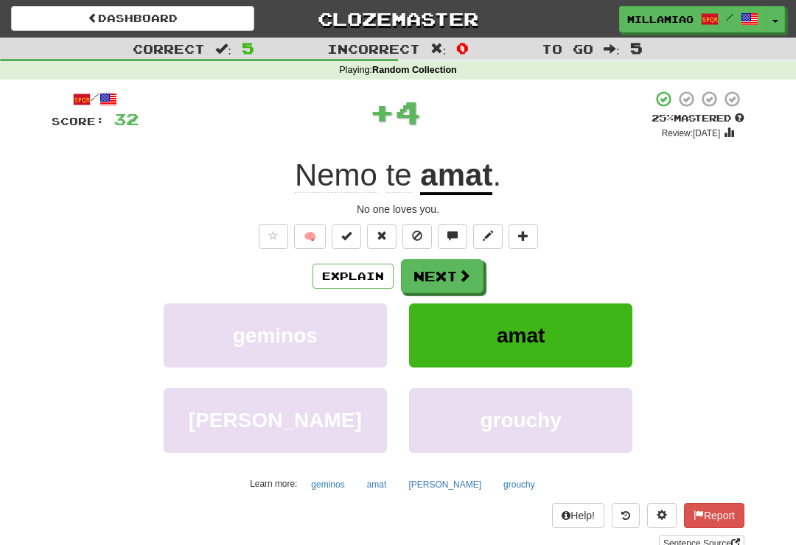
click at [468, 279] on span at bounding box center [464, 275] width 13 height 13
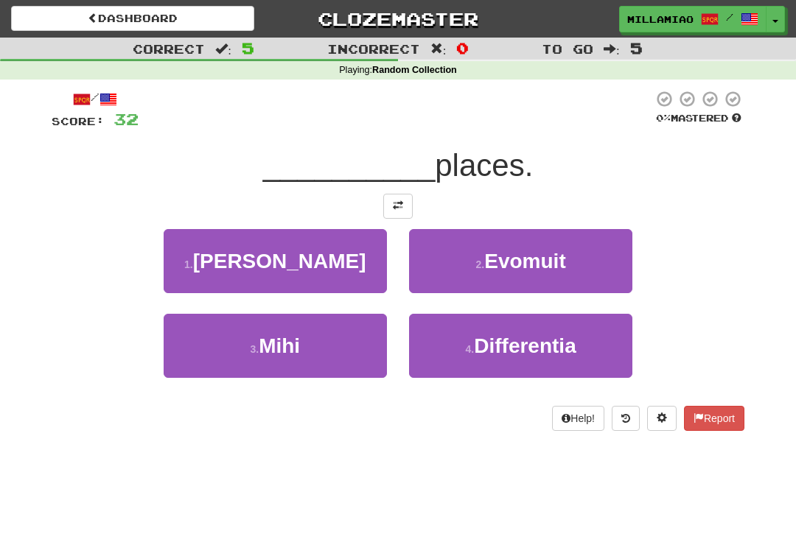
click at [346, 353] on button "3 . Mihi" at bounding box center [275, 346] width 223 height 64
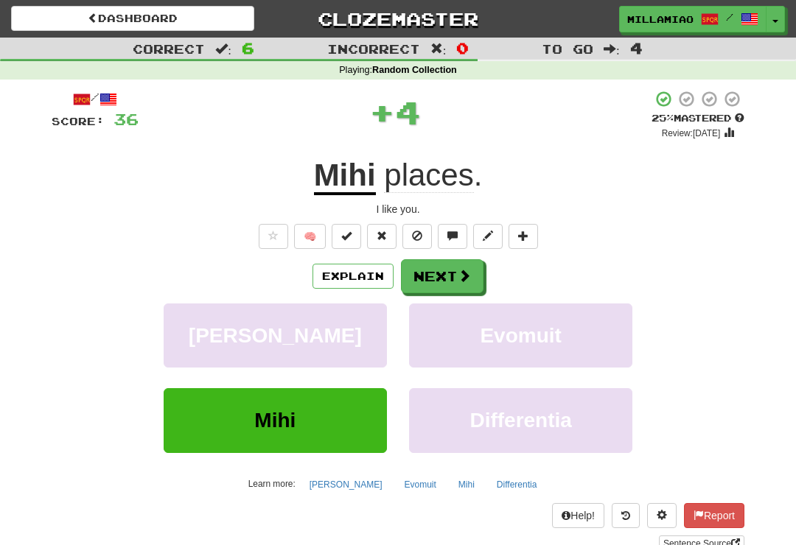
click at [464, 278] on span at bounding box center [464, 275] width 13 height 13
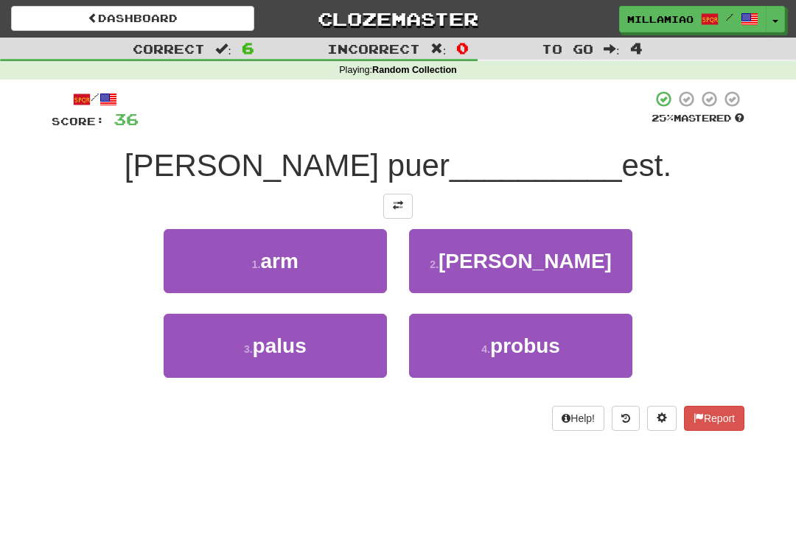
click at [523, 352] on span "probus" at bounding box center [525, 346] width 70 height 23
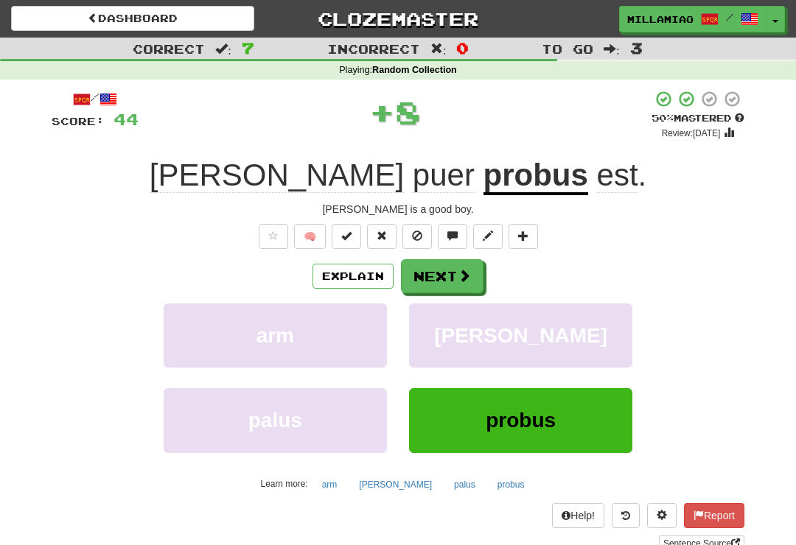
click at [470, 271] on span at bounding box center [464, 275] width 13 height 13
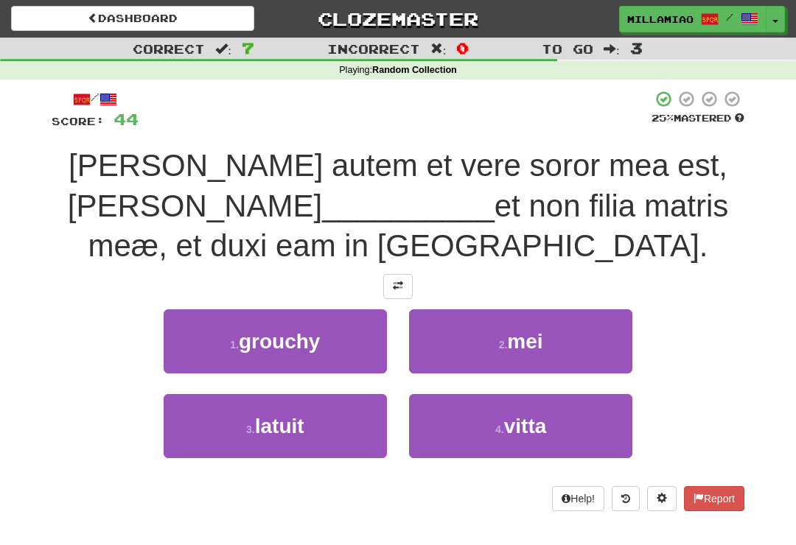
click at [551, 345] on button "2 . mei" at bounding box center [520, 342] width 223 height 64
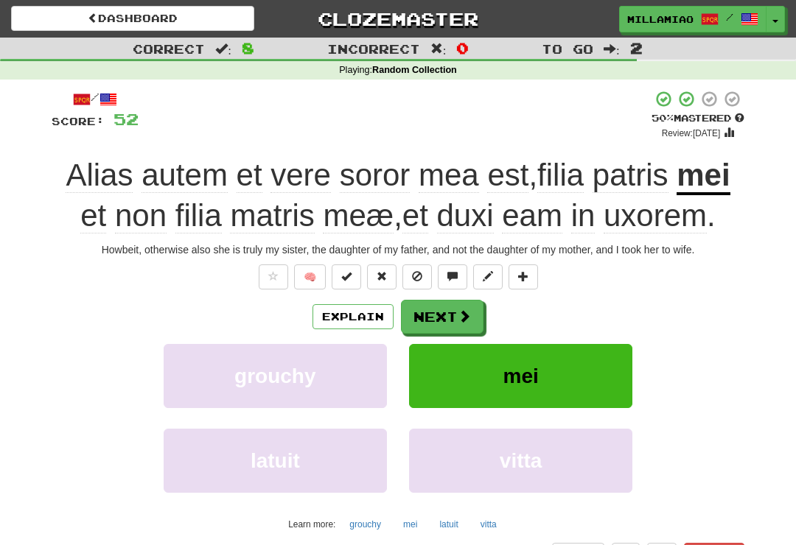
click at [463, 331] on button "Next" at bounding box center [442, 317] width 83 height 34
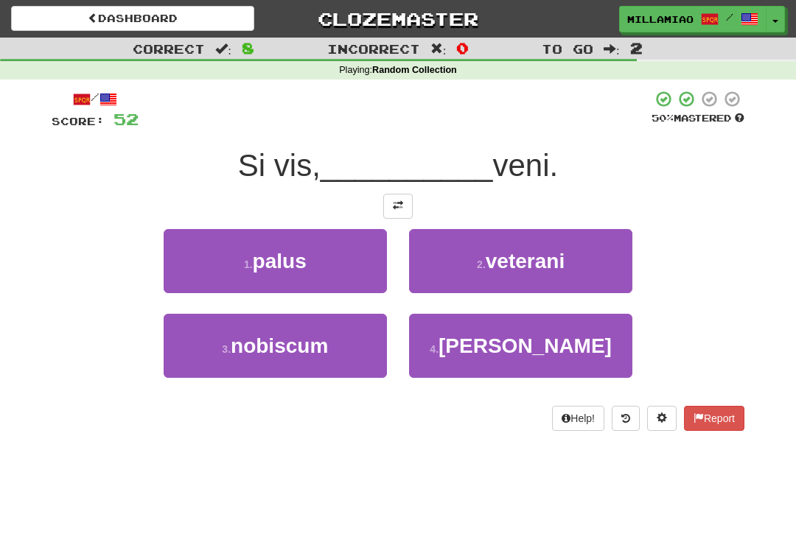
click at [360, 356] on button "3 . nobiscum" at bounding box center [275, 346] width 223 height 64
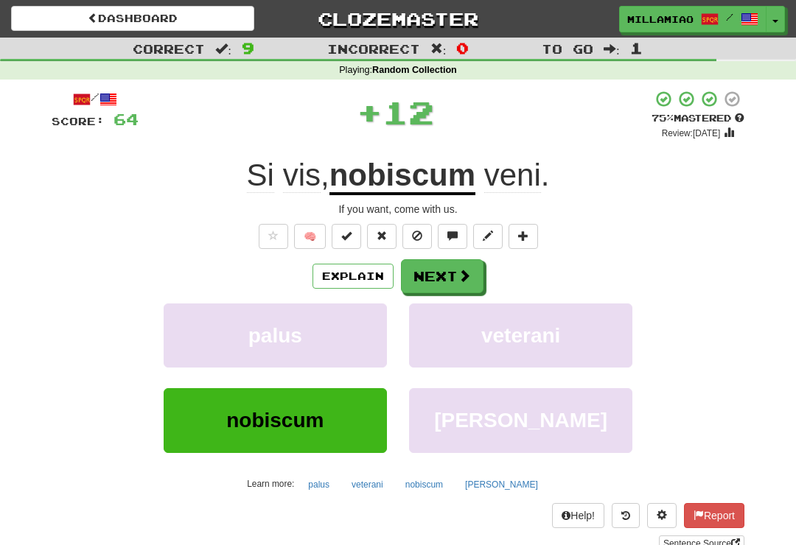
click at [472, 279] on button "Next" at bounding box center [442, 276] width 83 height 34
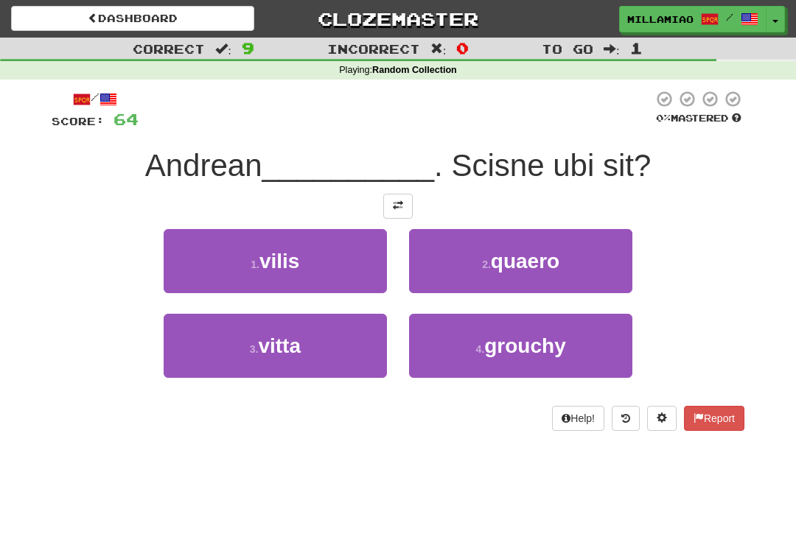
click at [576, 266] on button "2 . quaero" at bounding box center [520, 261] width 223 height 64
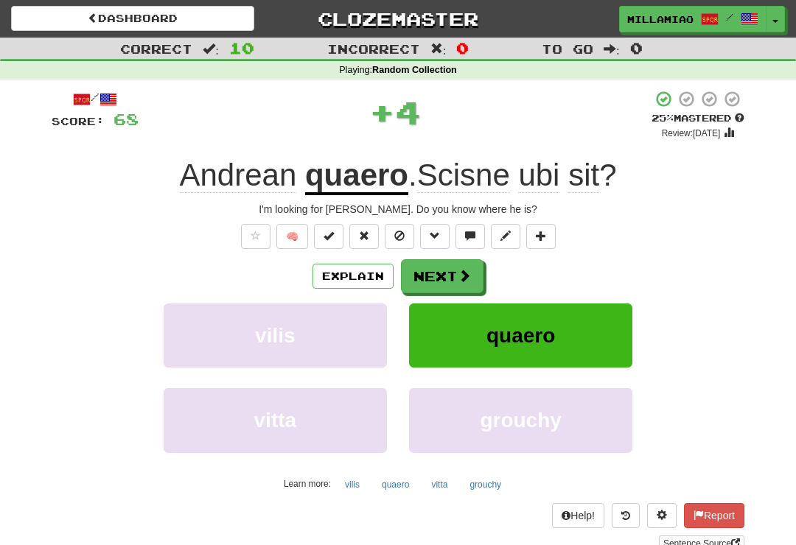
click at [499, 277] on div "Explain Next" at bounding box center [398, 276] width 693 height 34
click at [454, 254] on div "/ Score: 68 + 4 25 % Mastered Review: 2025-09-18 Andrean quaero . Scisne ubi si…" at bounding box center [398, 321] width 693 height 462
click at [467, 285] on button "Next" at bounding box center [442, 276] width 83 height 34
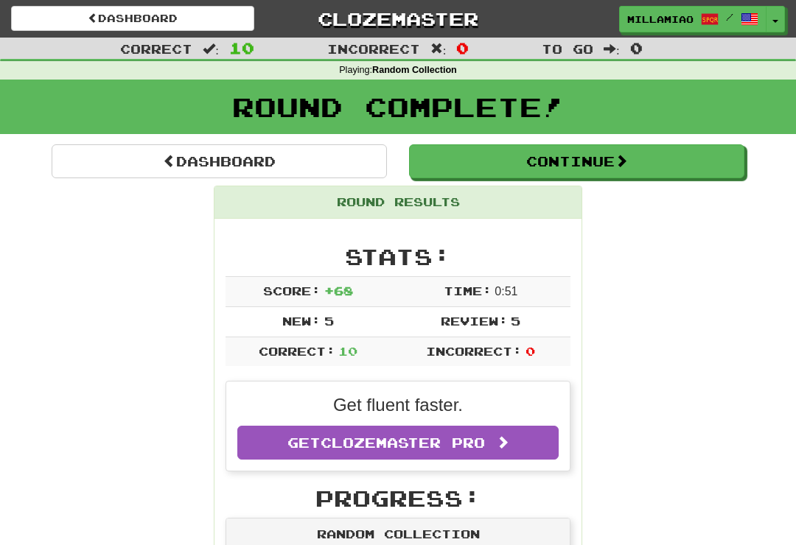
click at [777, 27] on button "Toggle Dropdown" at bounding box center [775, 19] width 19 height 27
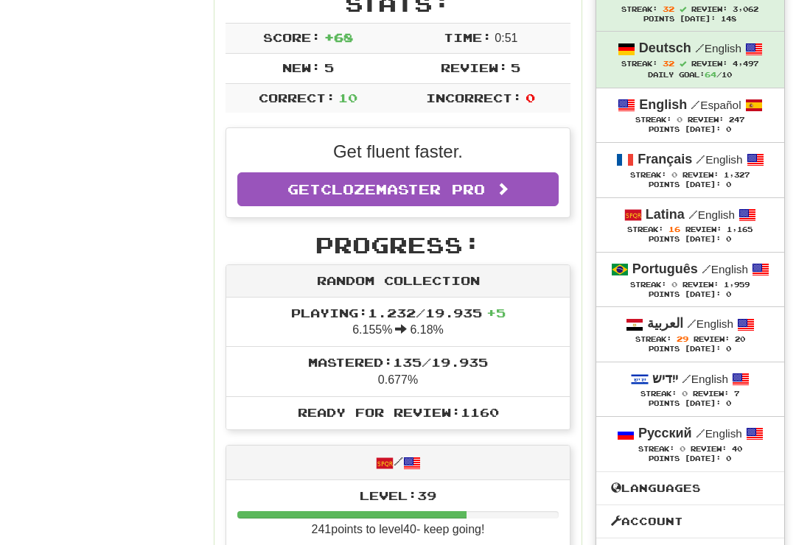
scroll to position [254, 0]
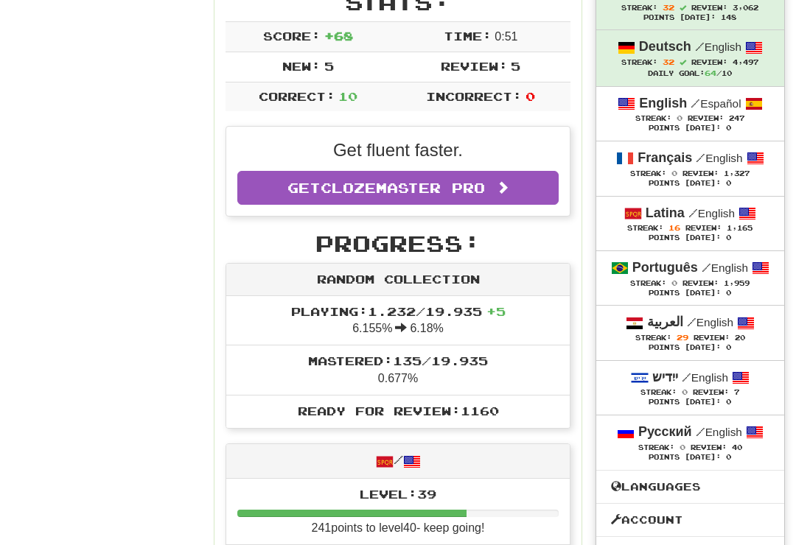
click at [705, 327] on div "العربية / English" at bounding box center [690, 323] width 158 height 19
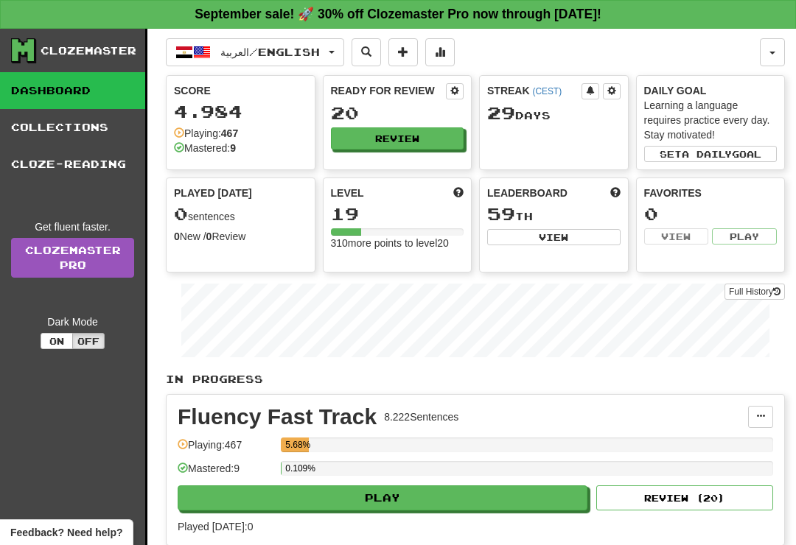
click at [484, 499] on button "Play" at bounding box center [383, 498] width 410 height 25
select select "**"
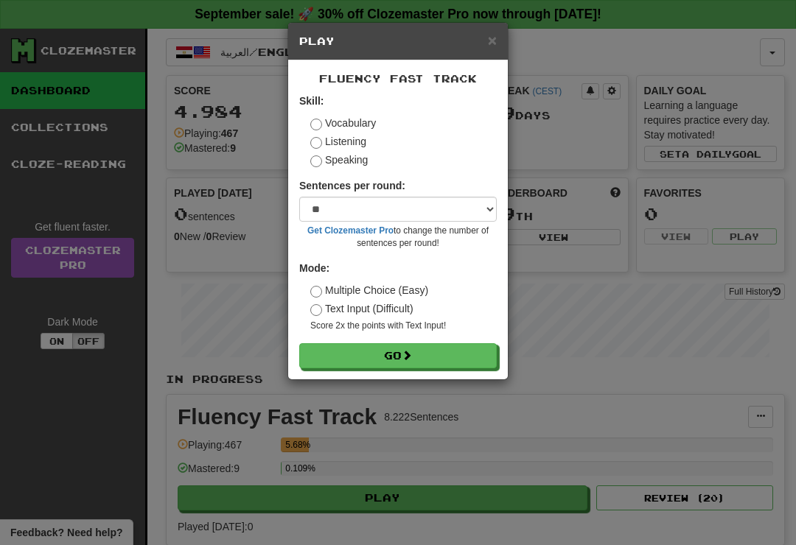
click at [480, 357] on button "Go" at bounding box center [398, 355] width 198 height 25
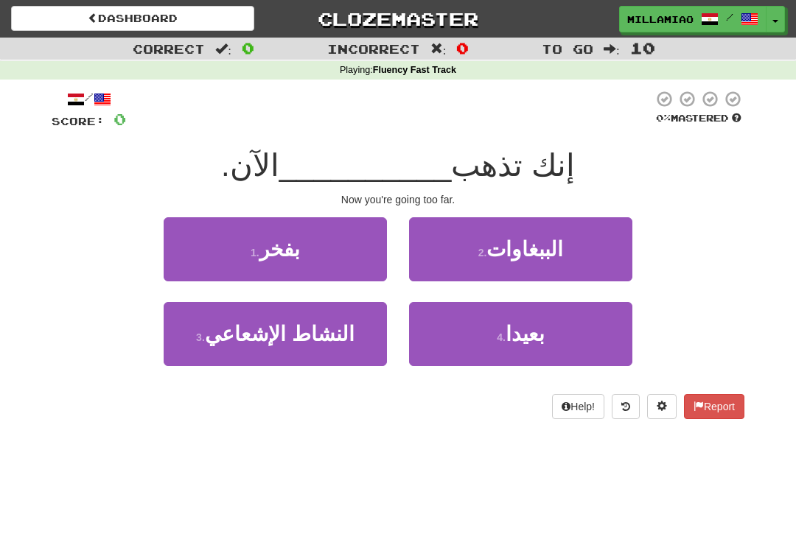
click at [579, 344] on button "4 . بعيدا" at bounding box center [520, 334] width 223 height 64
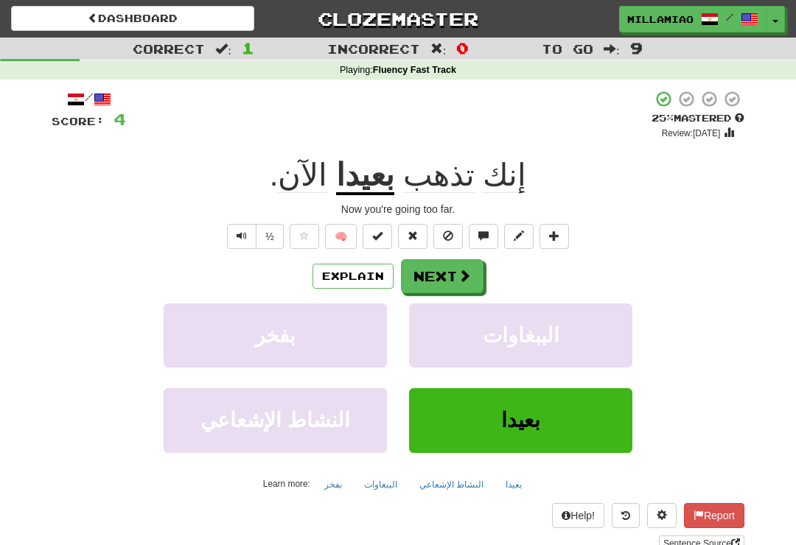
click at [474, 272] on button "Next" at bounding box center [442, 276] width 83 height 34
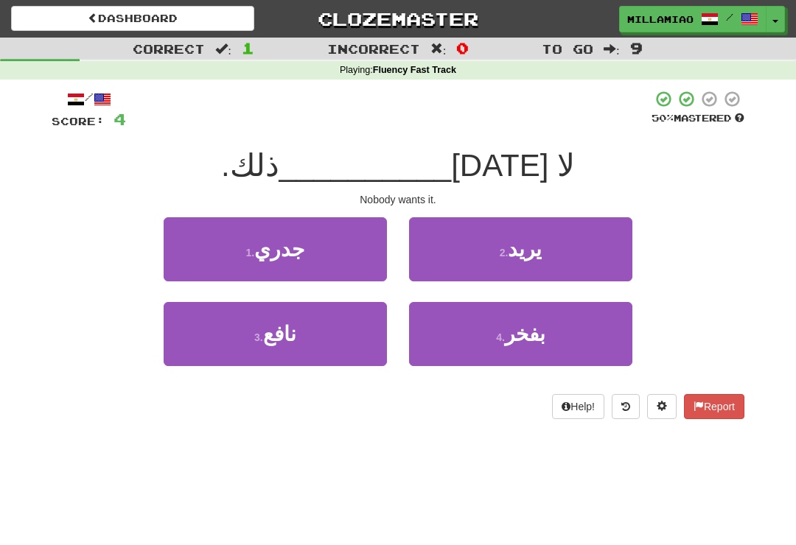
click at [573, 257] on button "2 . يريد" at bounding box center [520, 249] width 223 height 64
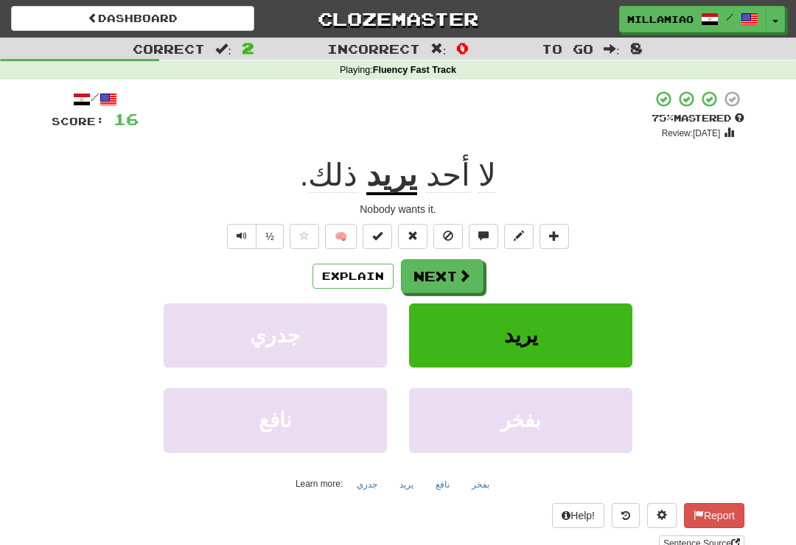
click at [470, 289] on button "Next" at bounding box center [442, 276] width 83 height 34
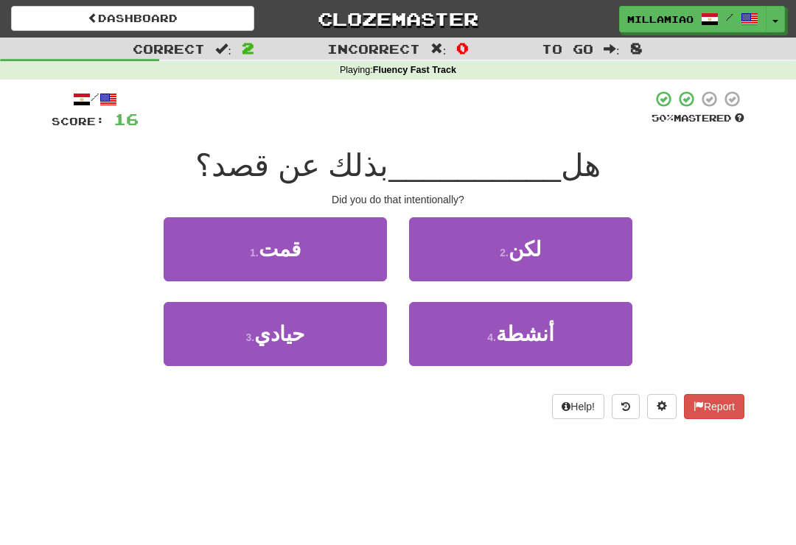
click at [587, 255] on button "2 . لكن" at bounding box center [520, 249] width 223 height 64
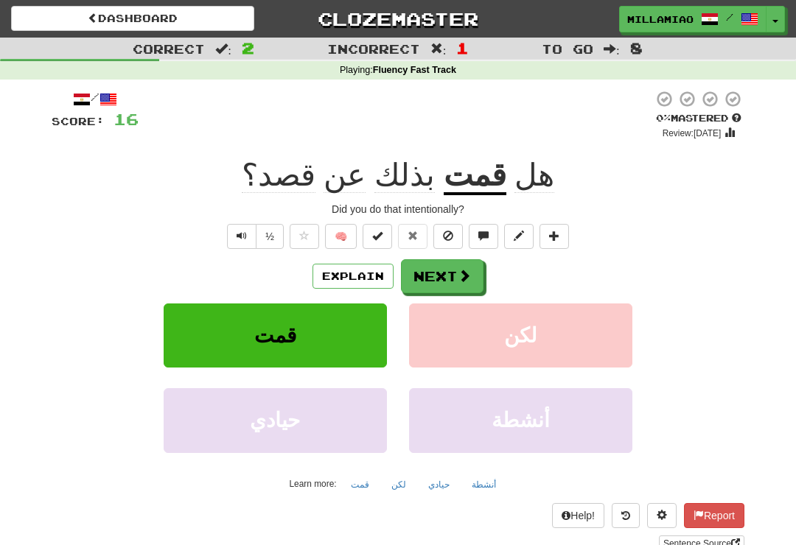
click at [452, 272] on button "Next" at bounding box center [442, 276] width 83 height 34
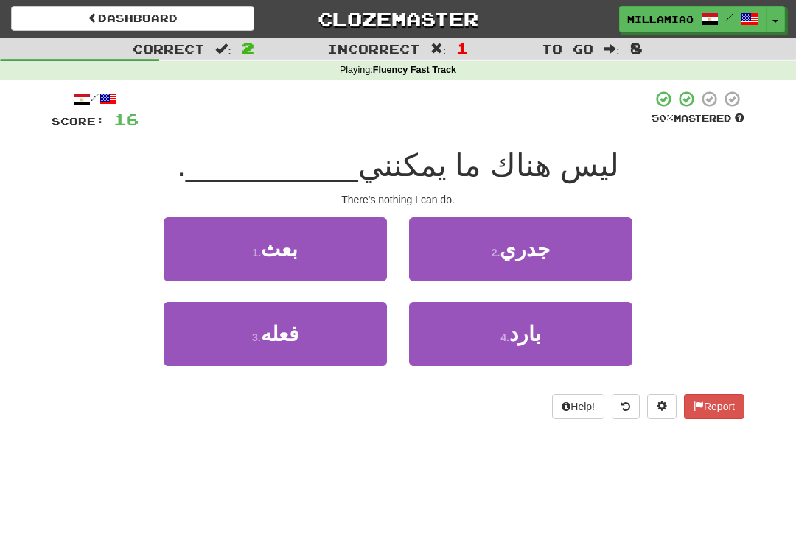
click at [533, 343] on span "بارد" at bounding box center [525, 334] width 32 height 23
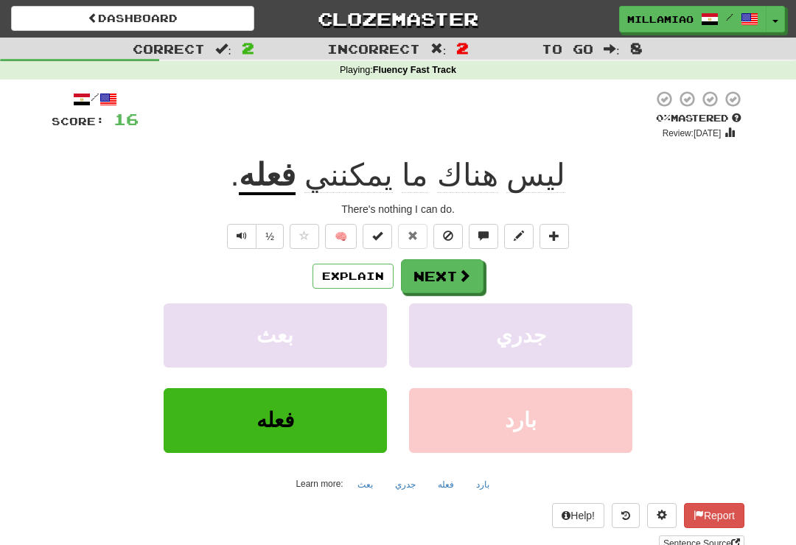
click at [467, 279] on span at bounding box center [464, 275] width 13 height 13
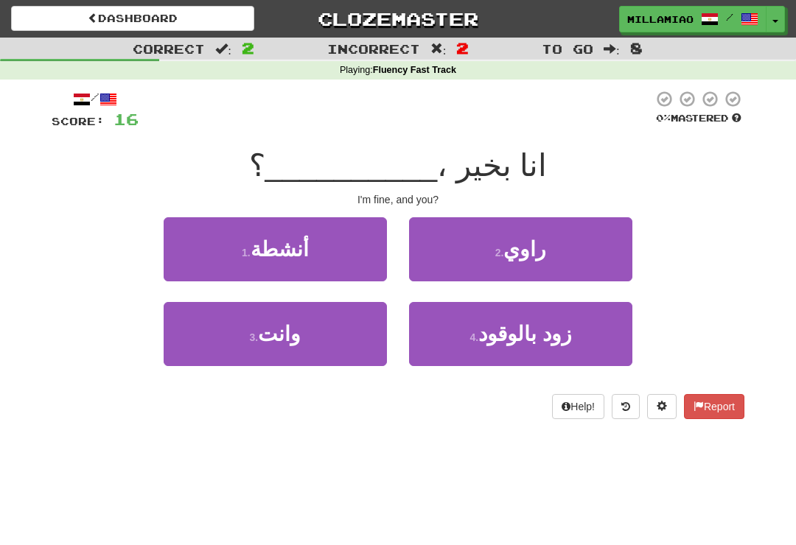
click at [332, 335] on button "3 . وانت" at bounding box center [275, 334] width 223 height 64
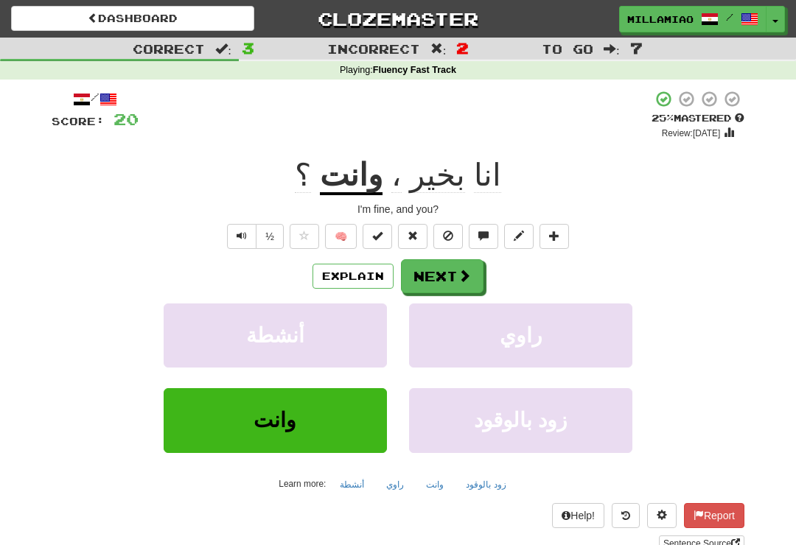
click at [456, 285] on button "Next" at bounding box center [442, 276] width 83 height 34
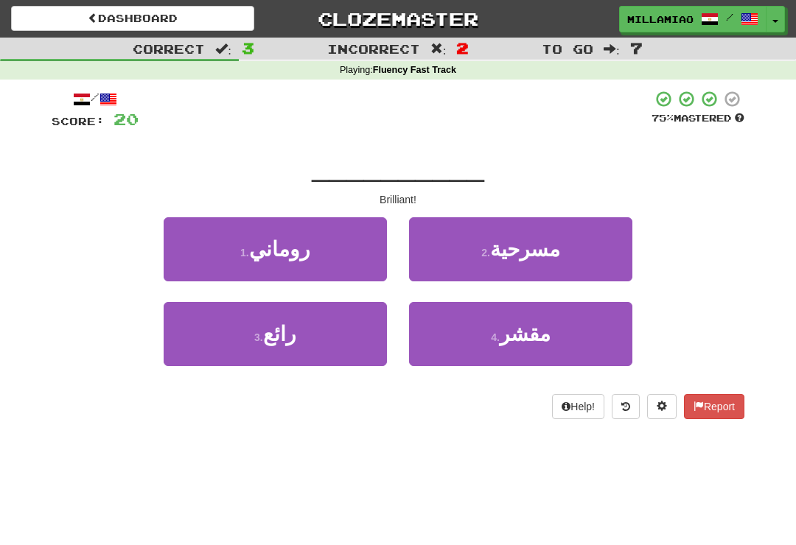
click at [515, 264] on button "2 . مسرحية" at bounding box center [520, 249] width 223 height 64
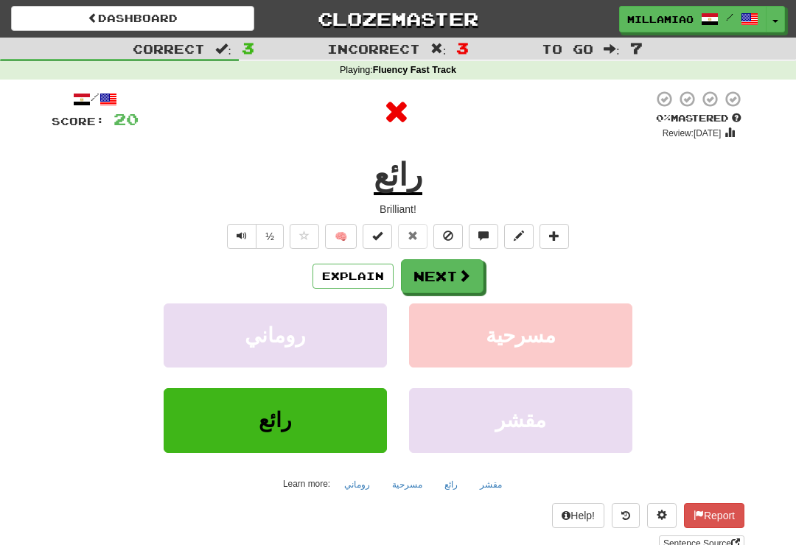
click at [452, 273] on button "Next" at bounding box center [442, 276] width 83 height 34
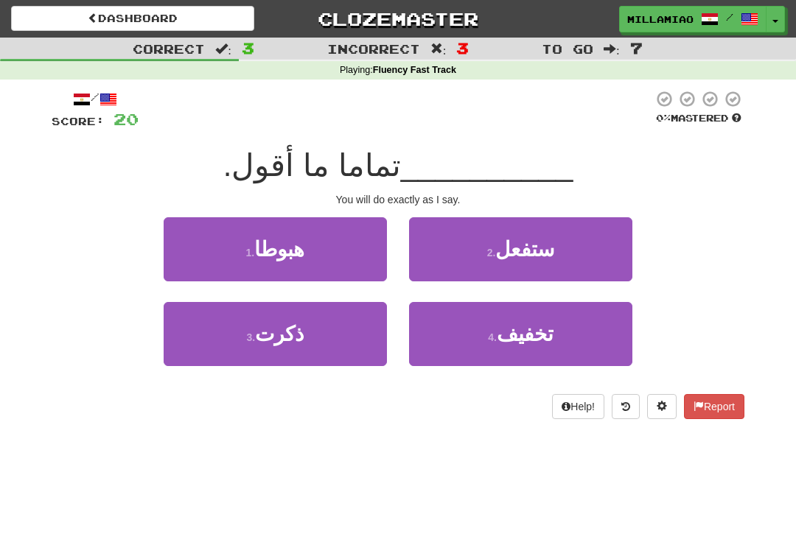
click at [347, 347] on button "3 . ذكرت" at bounding box center [275, 334] width 223 height 64
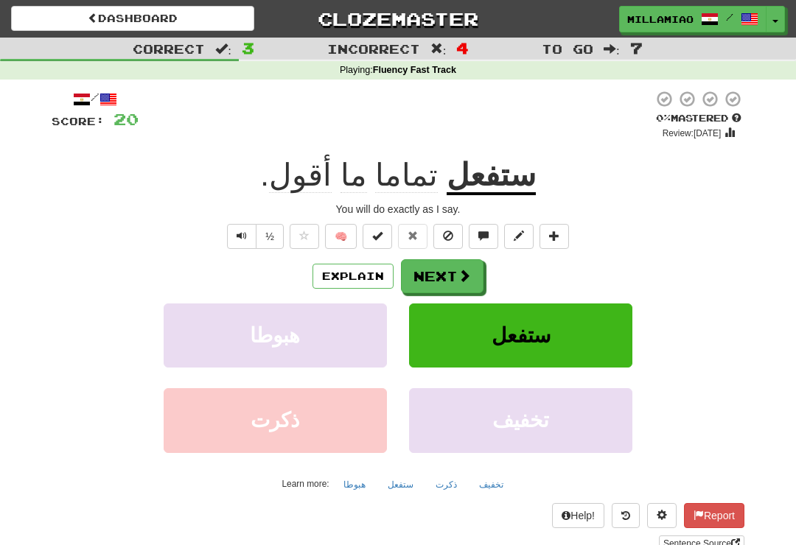
click at [460, 279] on span at bounding box center [464, 275] width 13 height 13
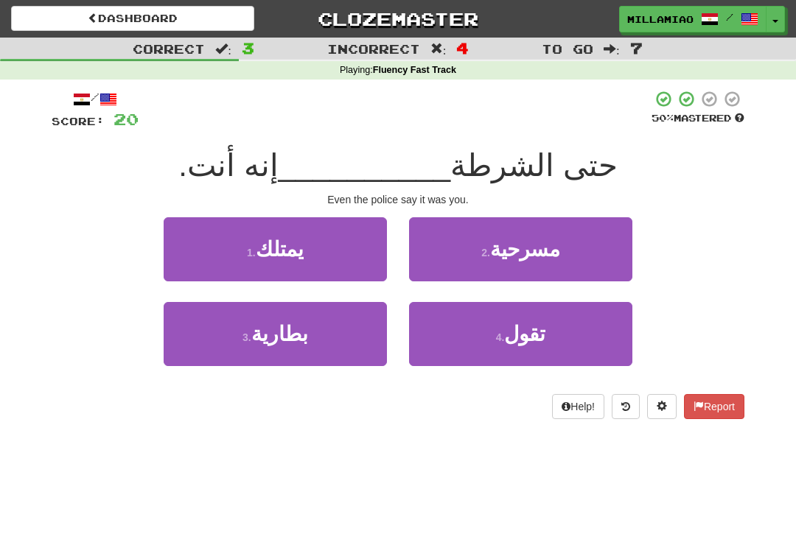
click at [363, 251] on button "1 . يمتلك" at bounding box center [275, 249] width 223 height 64
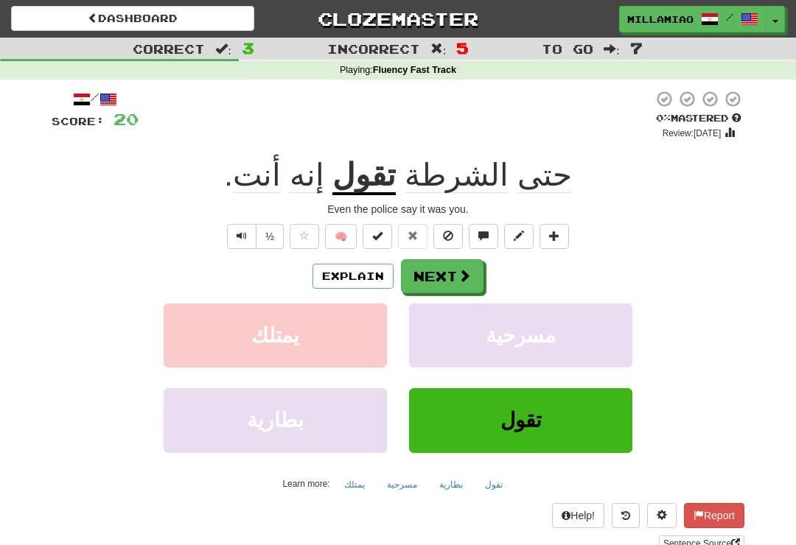
click at [474, 271] on button "Next" at bounding box center [442, 276] width 83 height 34
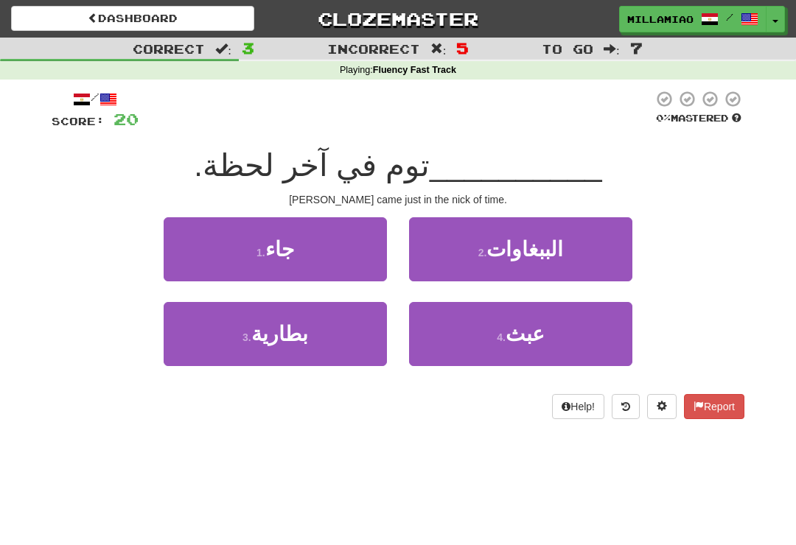
click at [367, 333] on button "3 . بطارية" at bounding box center [275, 334] width 223 height 64
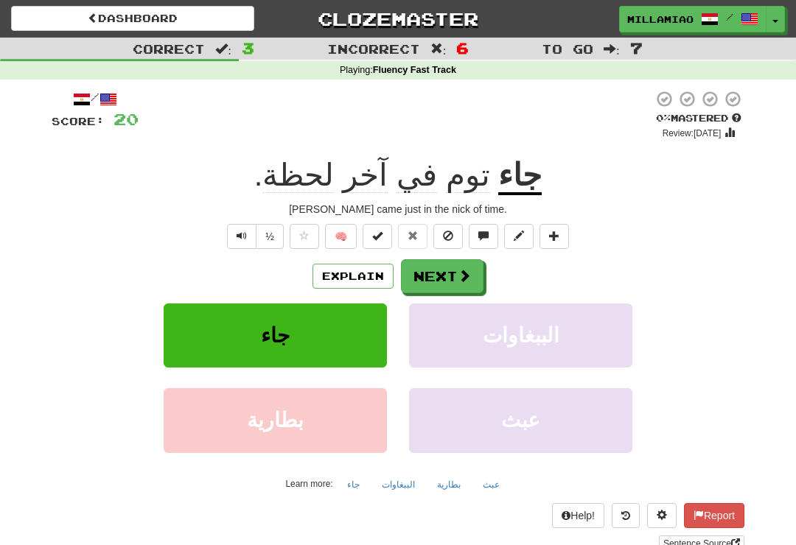
click at [481, 271] on button "Next" at bounding box center [442, 276] width 83 height 34
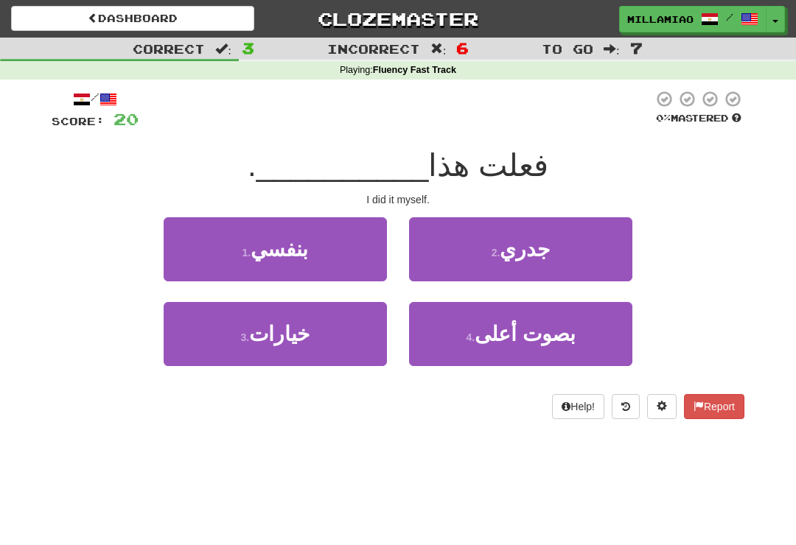
click at [580, 267] on button "2 . [GEOGRAPHIC_DATA]" at bounding box center [520, 249] width 223 height 64
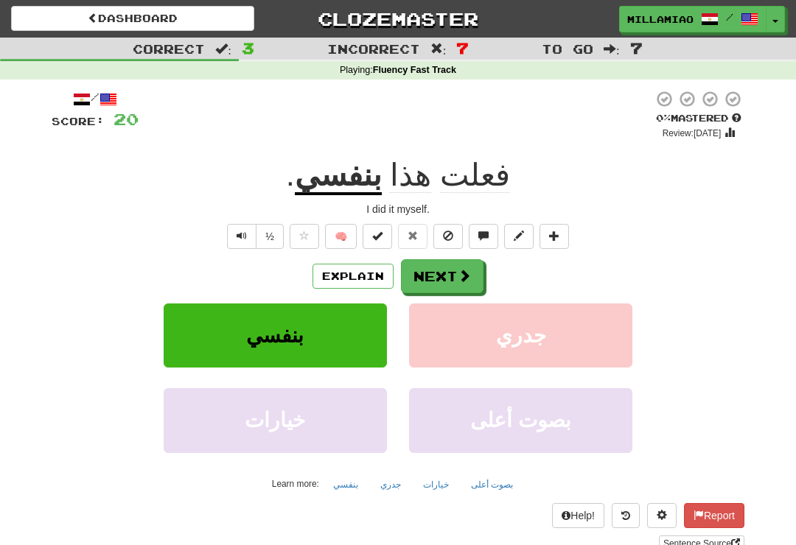
click at [472, 279] on button "Next" at bounding box center [442, 276] width 83 height 34
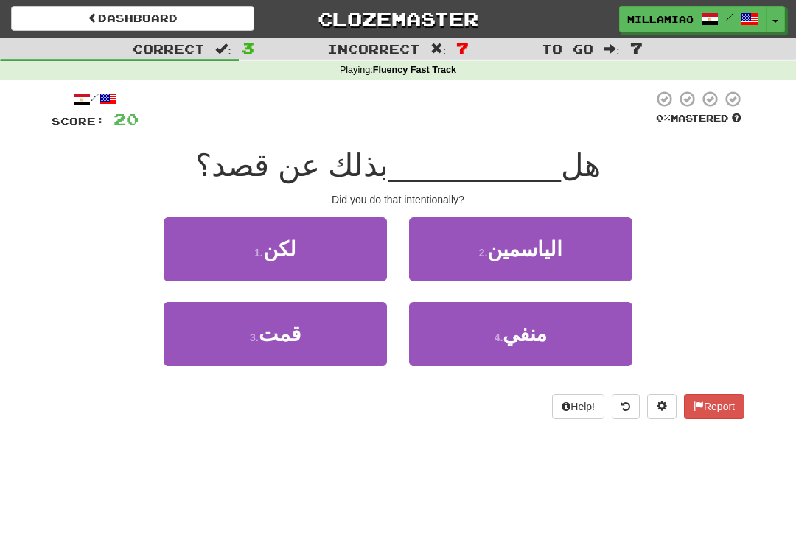
click at [342, 345] on button "3 . قمت" at bounding box center [275, 334] width 223 height 64
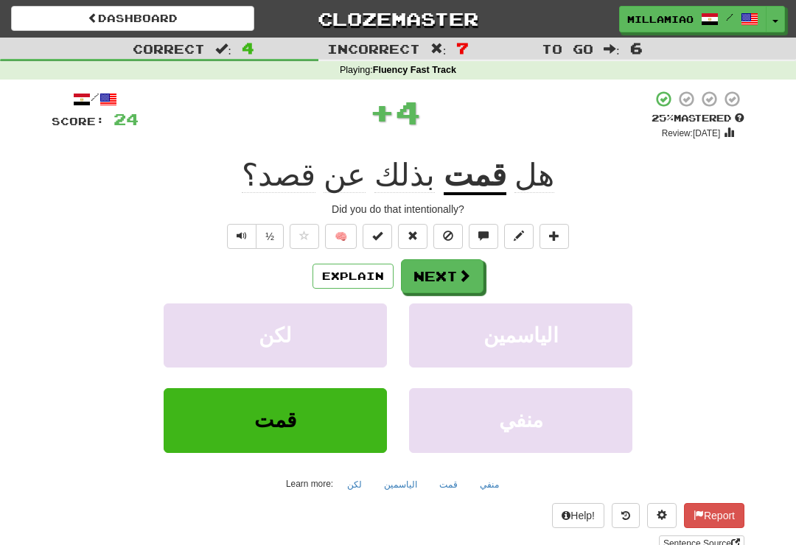
click at [475, 279] on button "Next" at bounding box center [442, 276] width 83 height 34
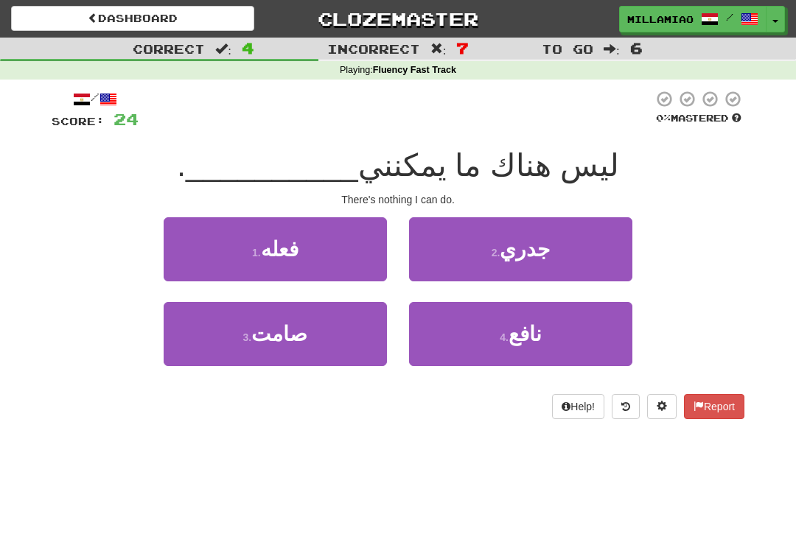
click at [364, 254] on button "1 . فعله" at bounding box center [275, 249] width 223 height 64
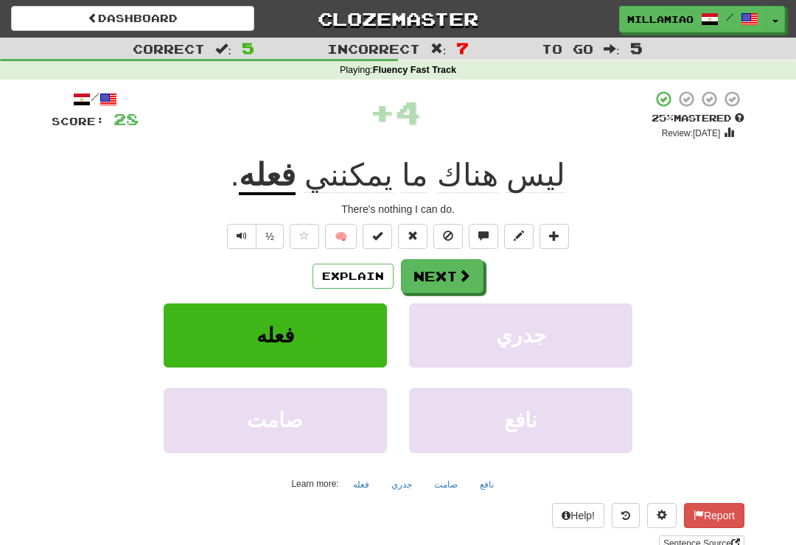
click at [459, 277] on span at bounding box center [464, 275] width 13 height 13
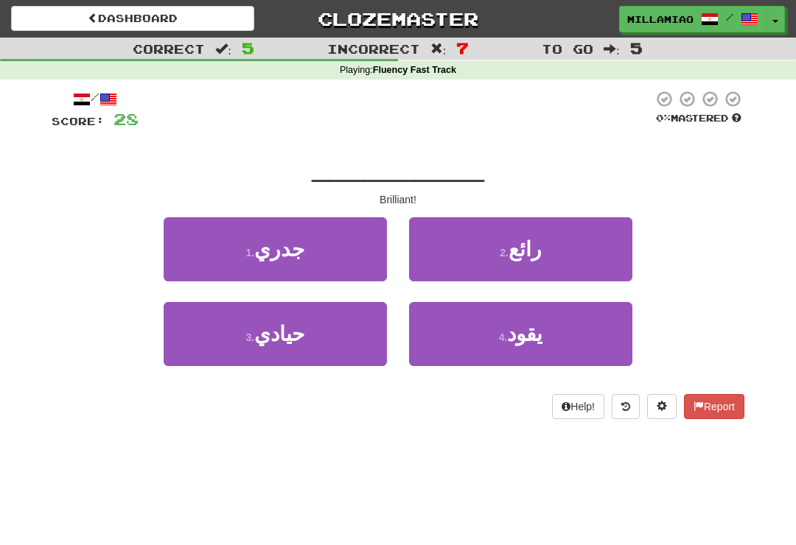
click at [575, 269] on button "2 . رائع" at bounding box center [520, 249] width 223 height 64
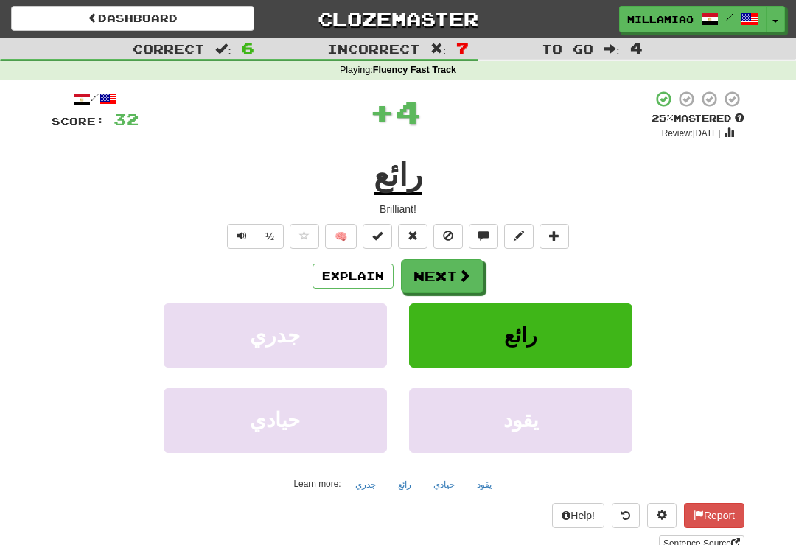
click at [458, 275] on span at bounding box center [464, 275] width 13 height 13
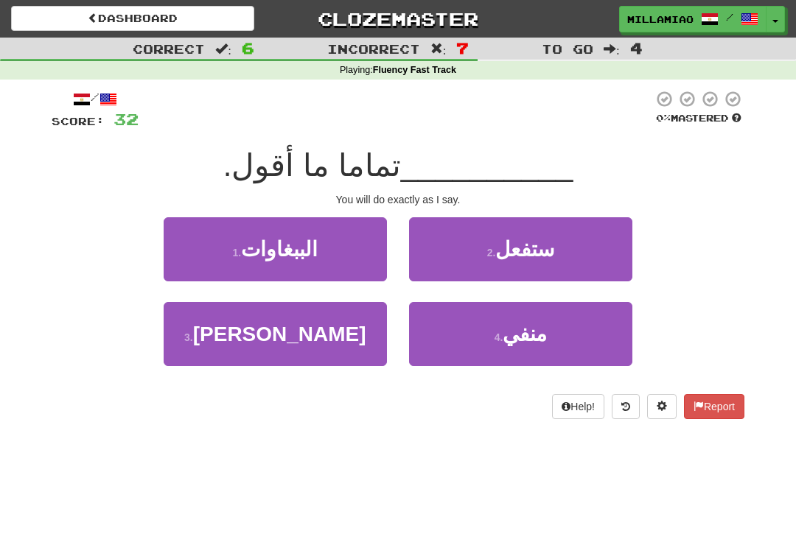
click at [556, 259] on button "2 . ستفعل" at bounding box center [520, 249] width 223 height 64
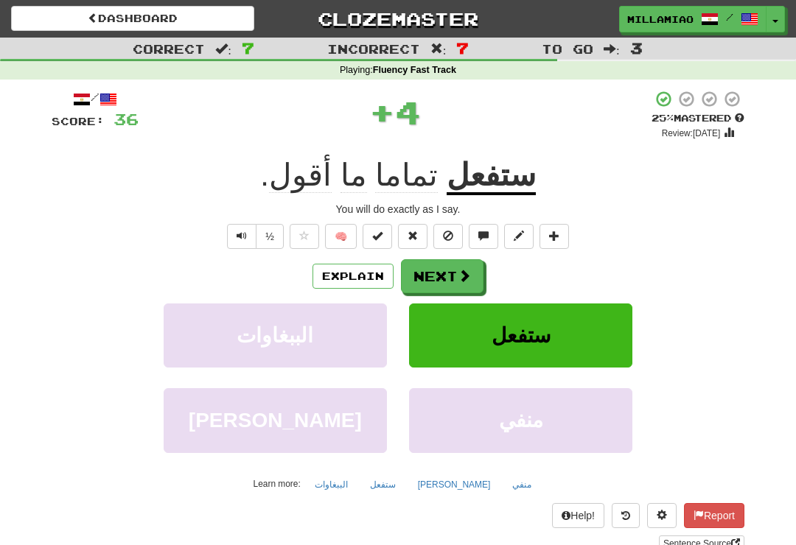
click at [468, 273] on span at bounding box center [464, 275] width 13 height 13
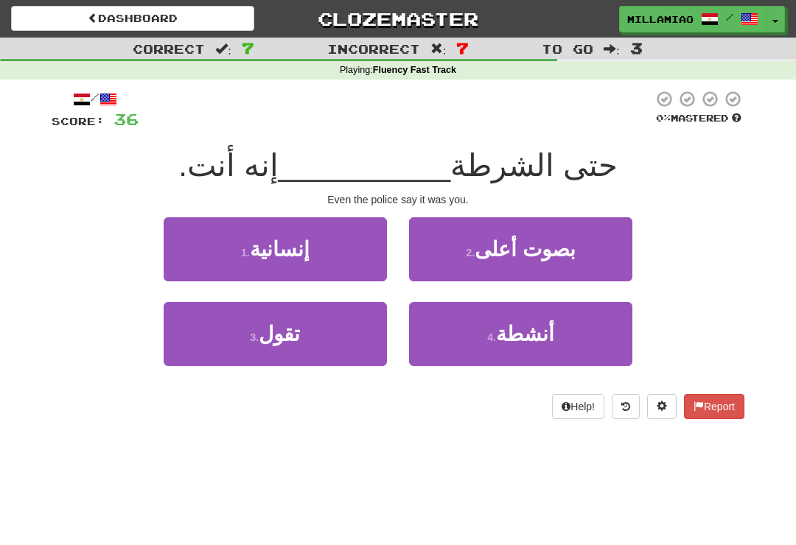
click at [344, 352] on button "3 . تقول" at bounding box center [275, 334] width 223 height 64
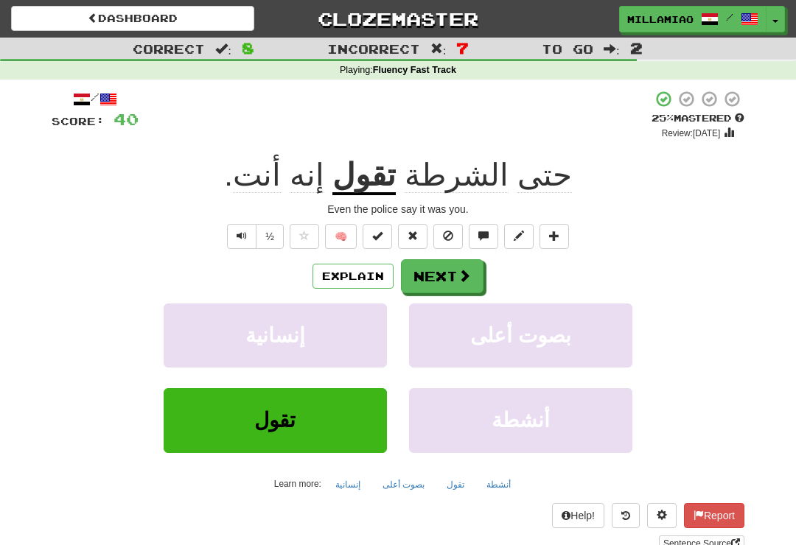
click at [481, 288] on button "Next" at bounding box center [442, 276] width 83 height 34
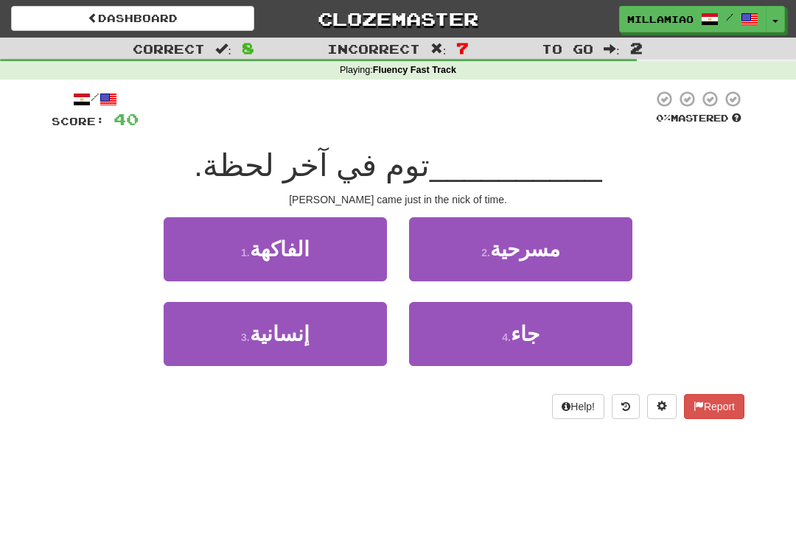
click at [609, 336] on button "4 . جاء" at bounding box center [520, 334] width 223 height 64
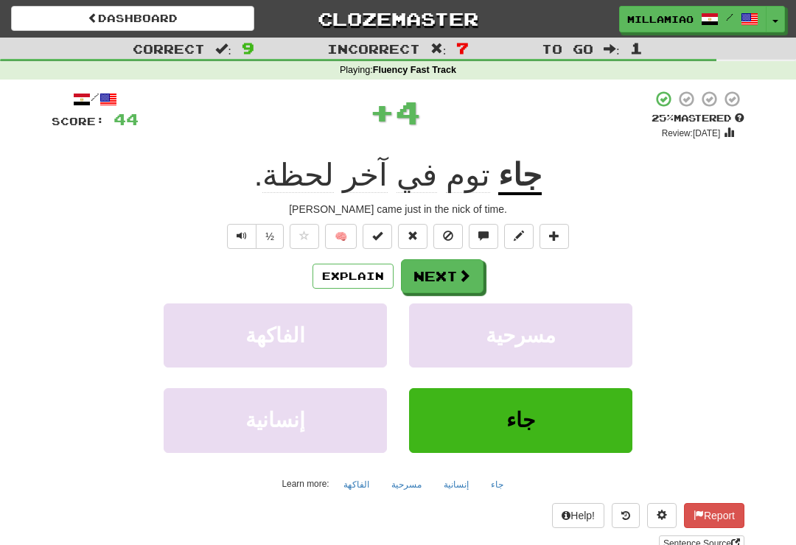
click at [458, 281] on span at bounding box center [464, 275] width 13 height 13
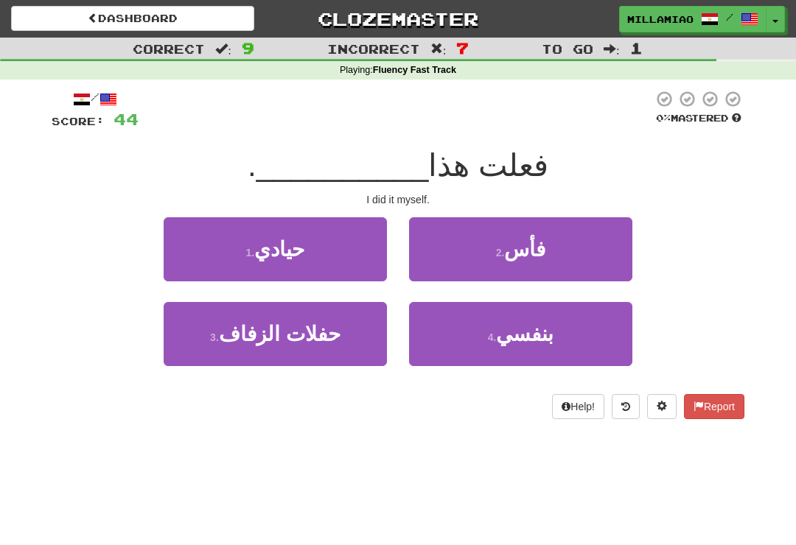
click at [551, 339] on span "بنفسي" at bounding box center [524, 334] width 57 height 23
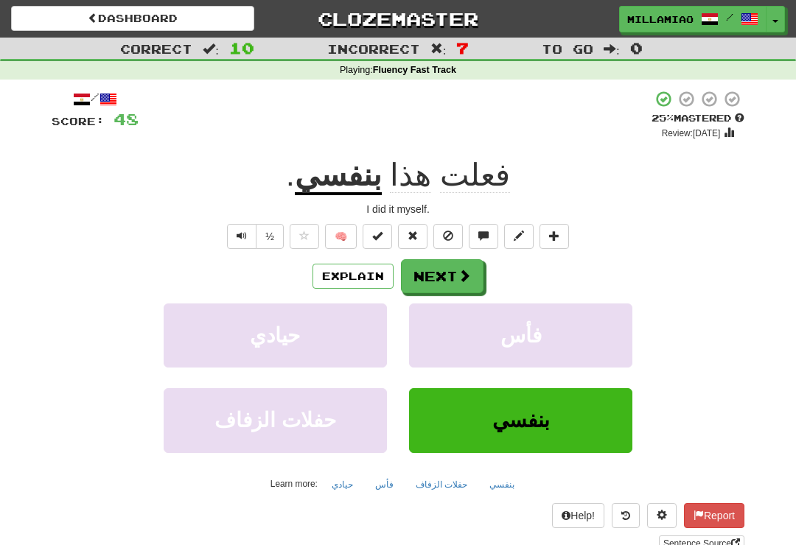
click at [459, 275] on span at bounding box center [464, 275] width 13 height 13
